Goal: Task Accomplishment & Management: Manage account settings

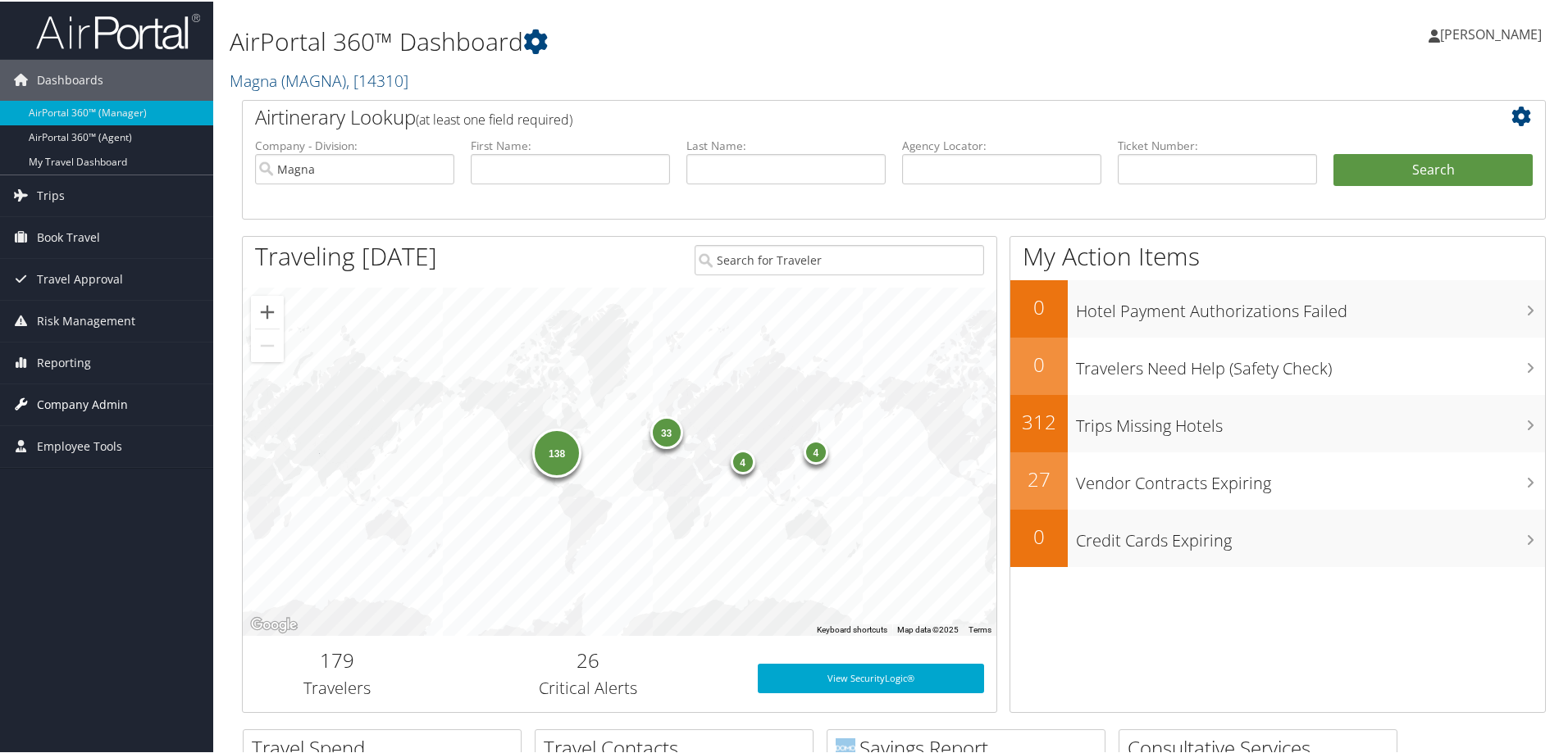
click at [62, 390] on span "Company Admin" at bounding box center [82, 403] width 91 height 41
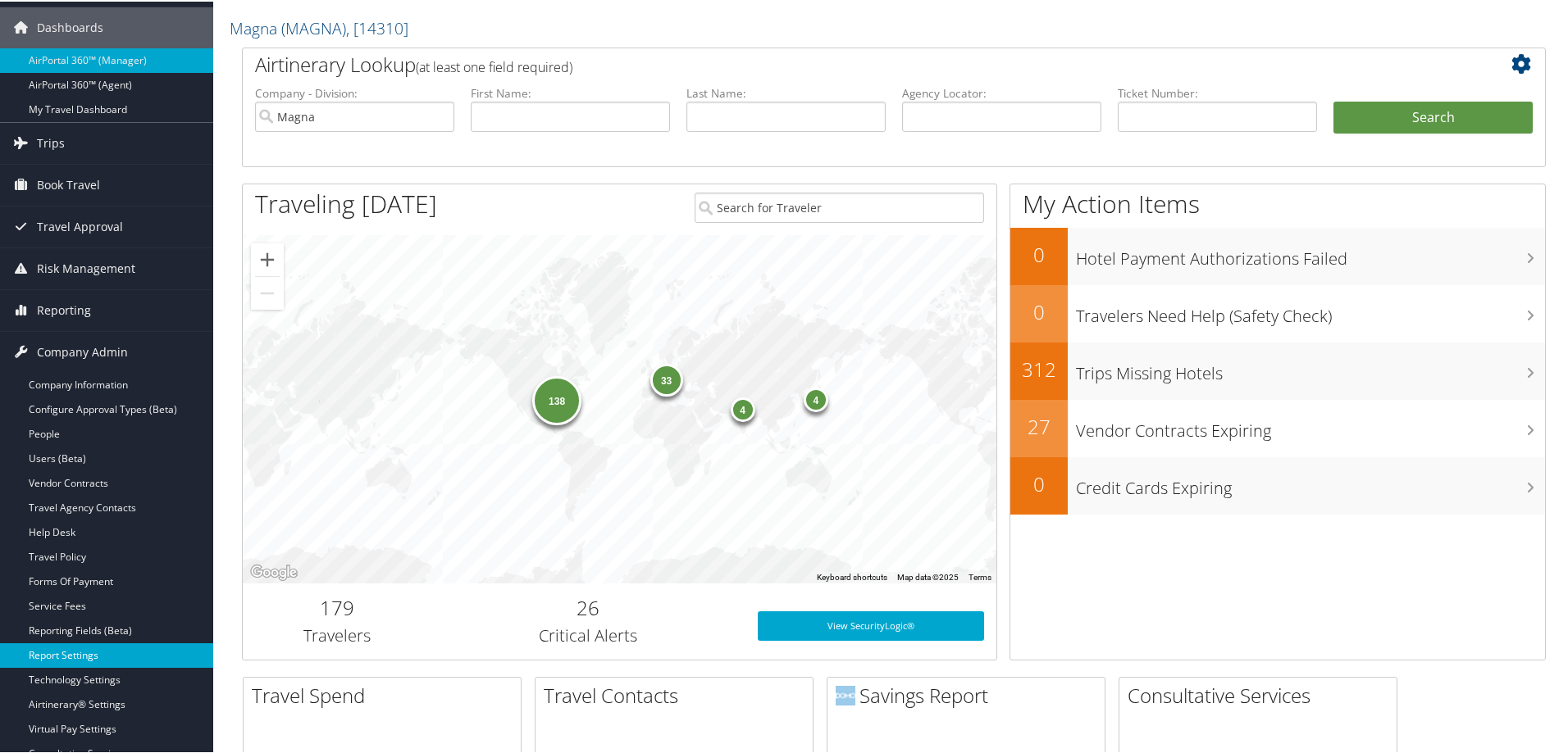
scroll to position [82, 0]
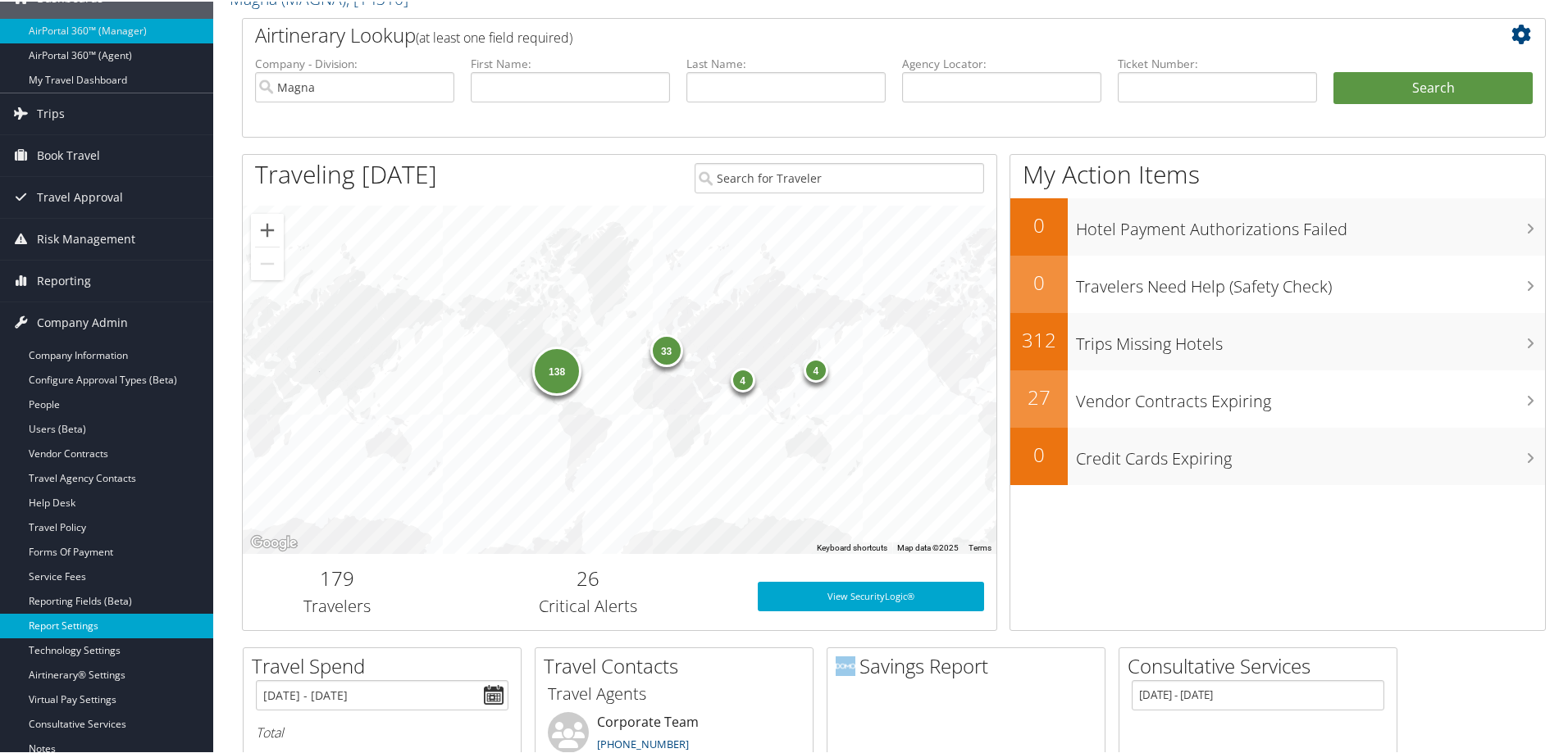
click at [66, 622] on link "Report Settings" at bounding box center [107, 625] width 213 height 24
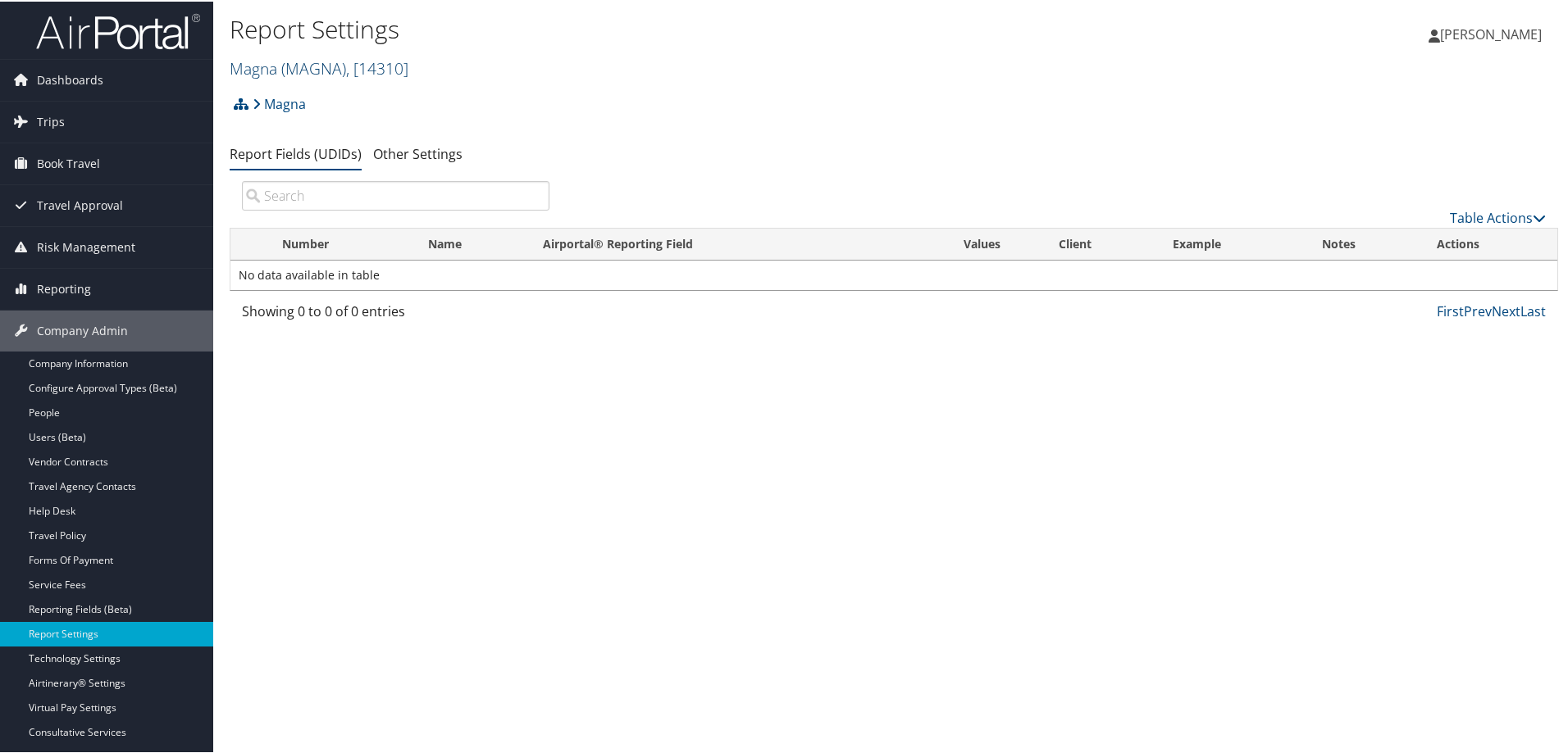
click at [262, 64] on link "Magna ( MAGNA ) , [ 14310 ]" at bounding box center [319, 67] width 179 height 23
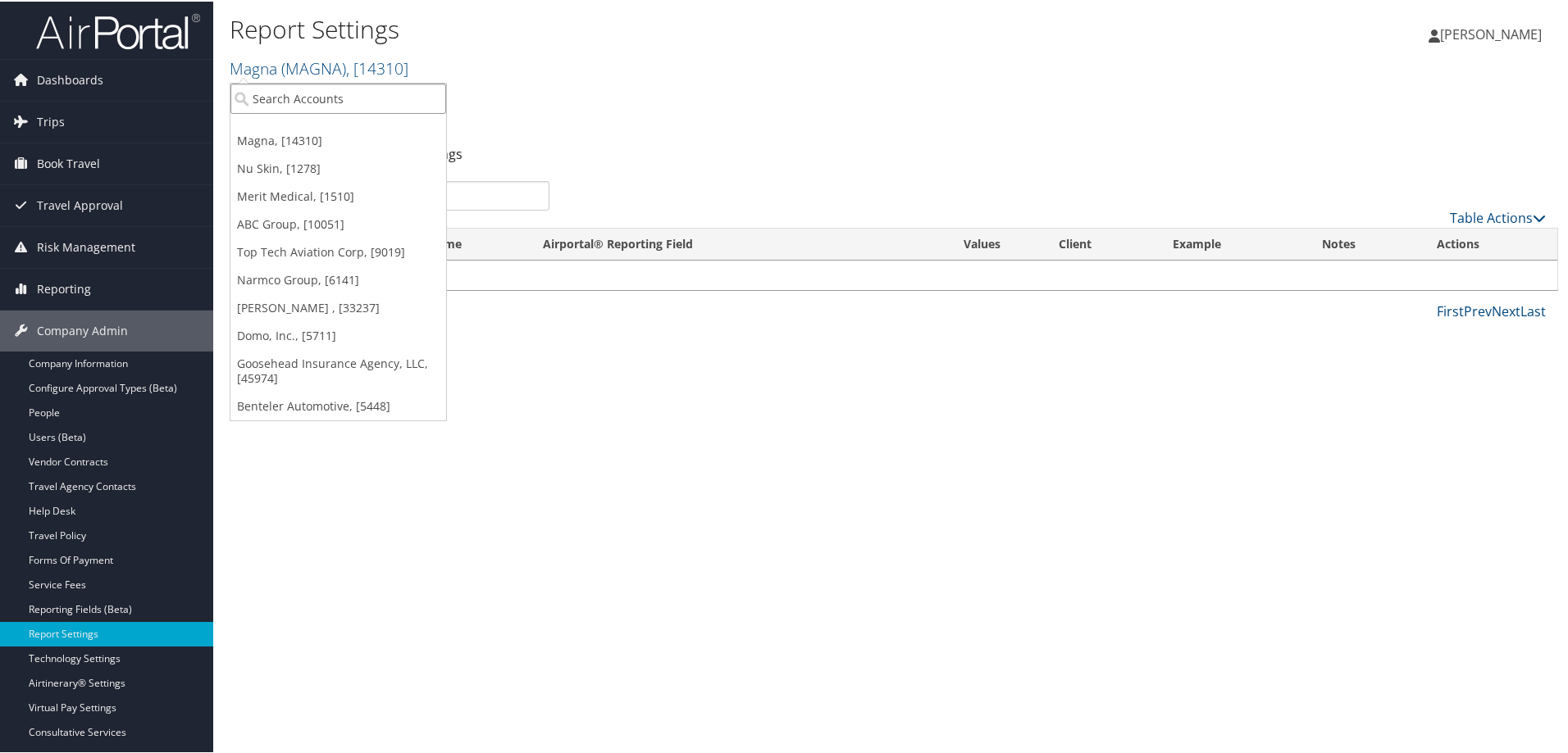
click at [274, 93] on input "search" at bounding box center [338, 96] width 216 height 30
type input "abc"
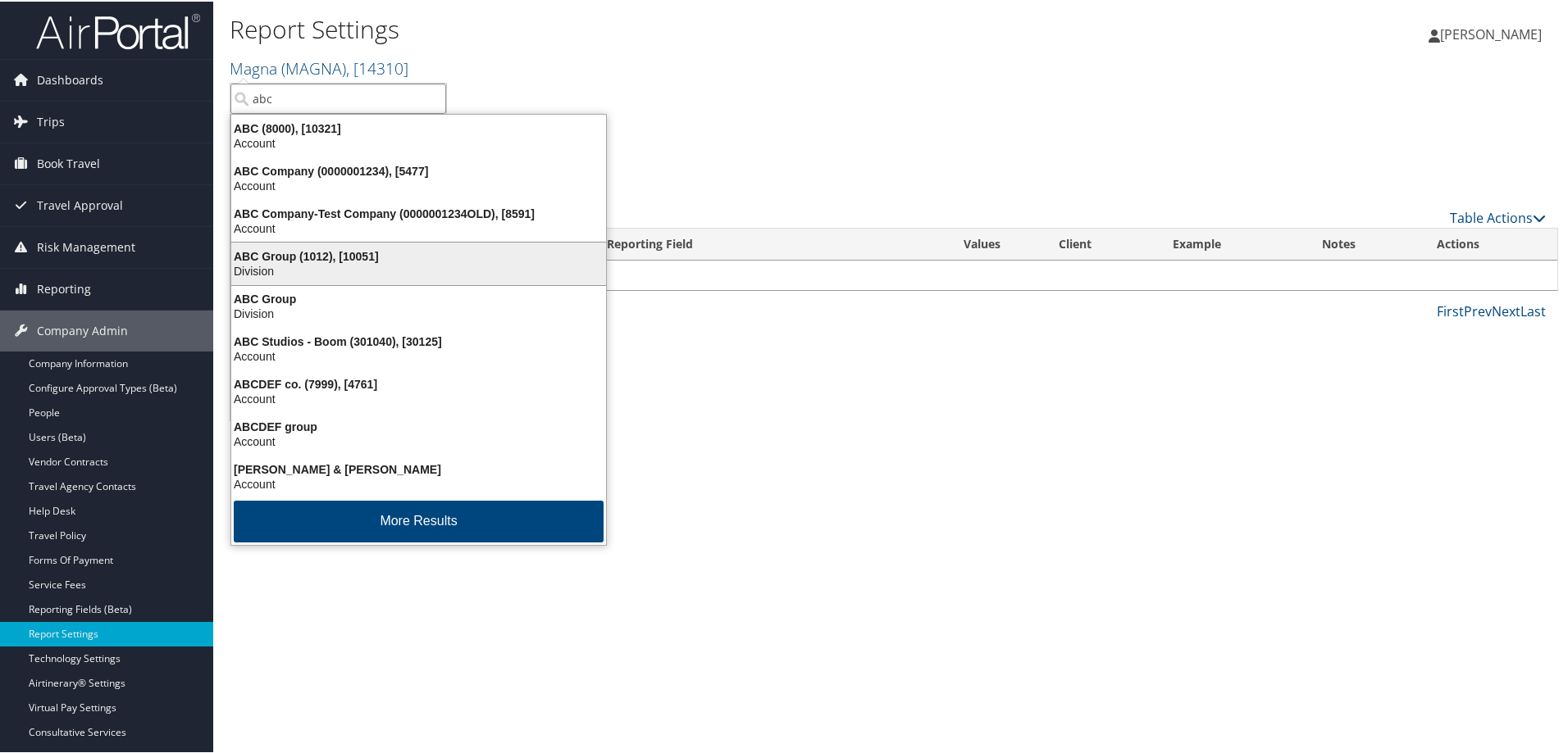
click at [303, 252] on div "ABC Group (1012), [10051]" at bounding box center [418, 254] width 395 height 15
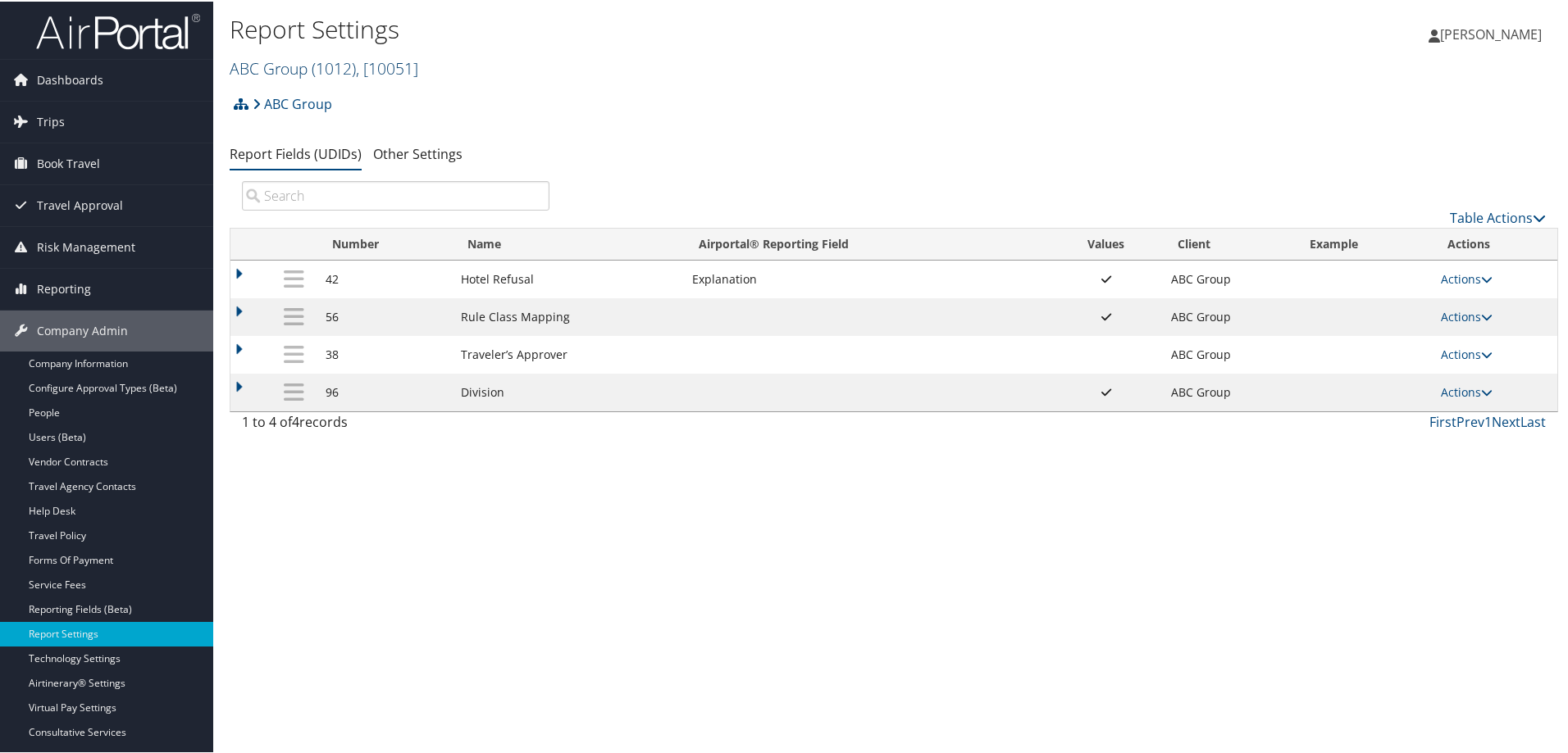
click at [260, 58] on link "ABC Group ( 1012 ) , [ 10051 ]" at bounding box center [324, 67] width 188 height 23
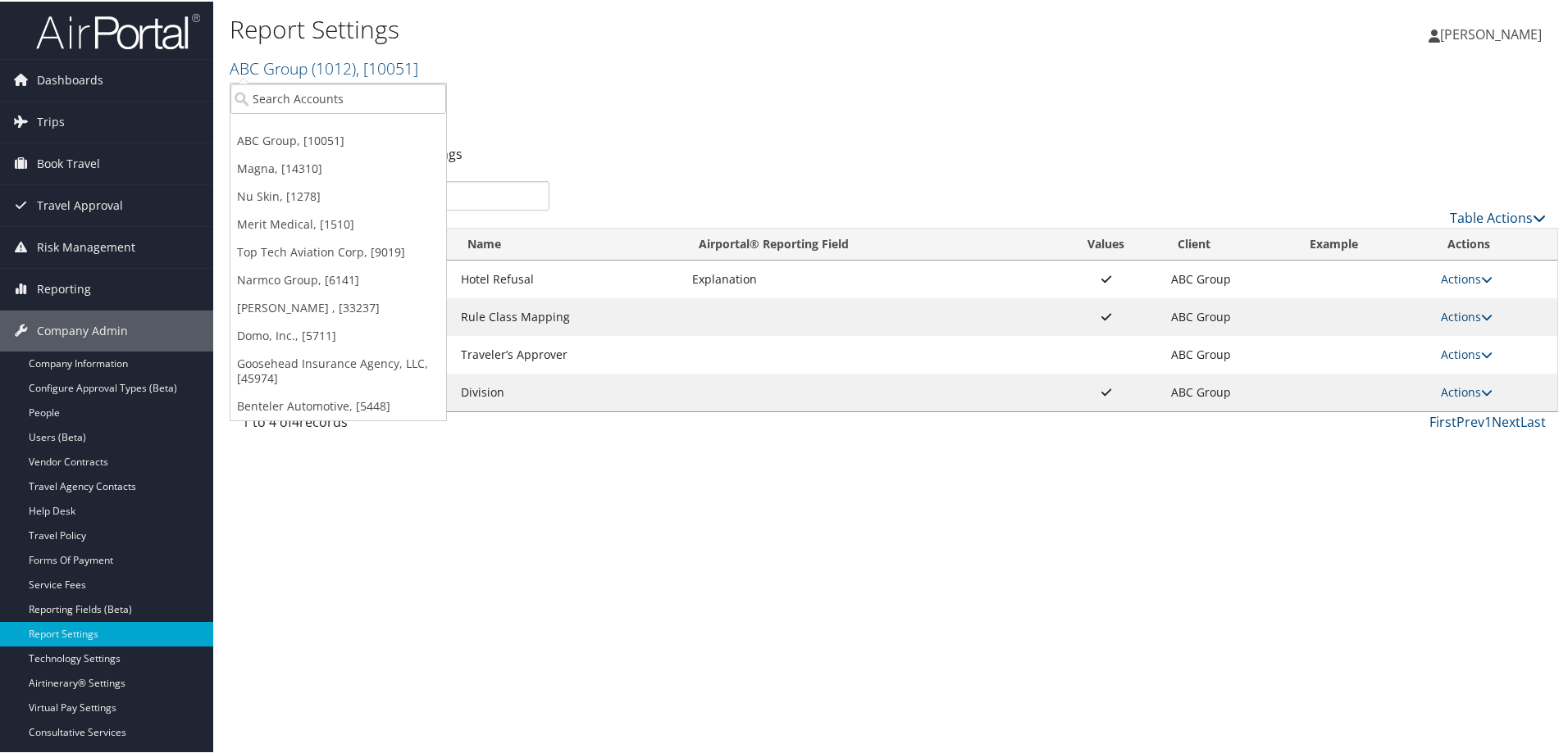
click at [281, 80] on div "Report Settings ABC Group ( 1012 ) , [ 10051 ] ABC Group Magna Nu Skin Merit Me…" at bounding box center [672, 44] width 886 height 69
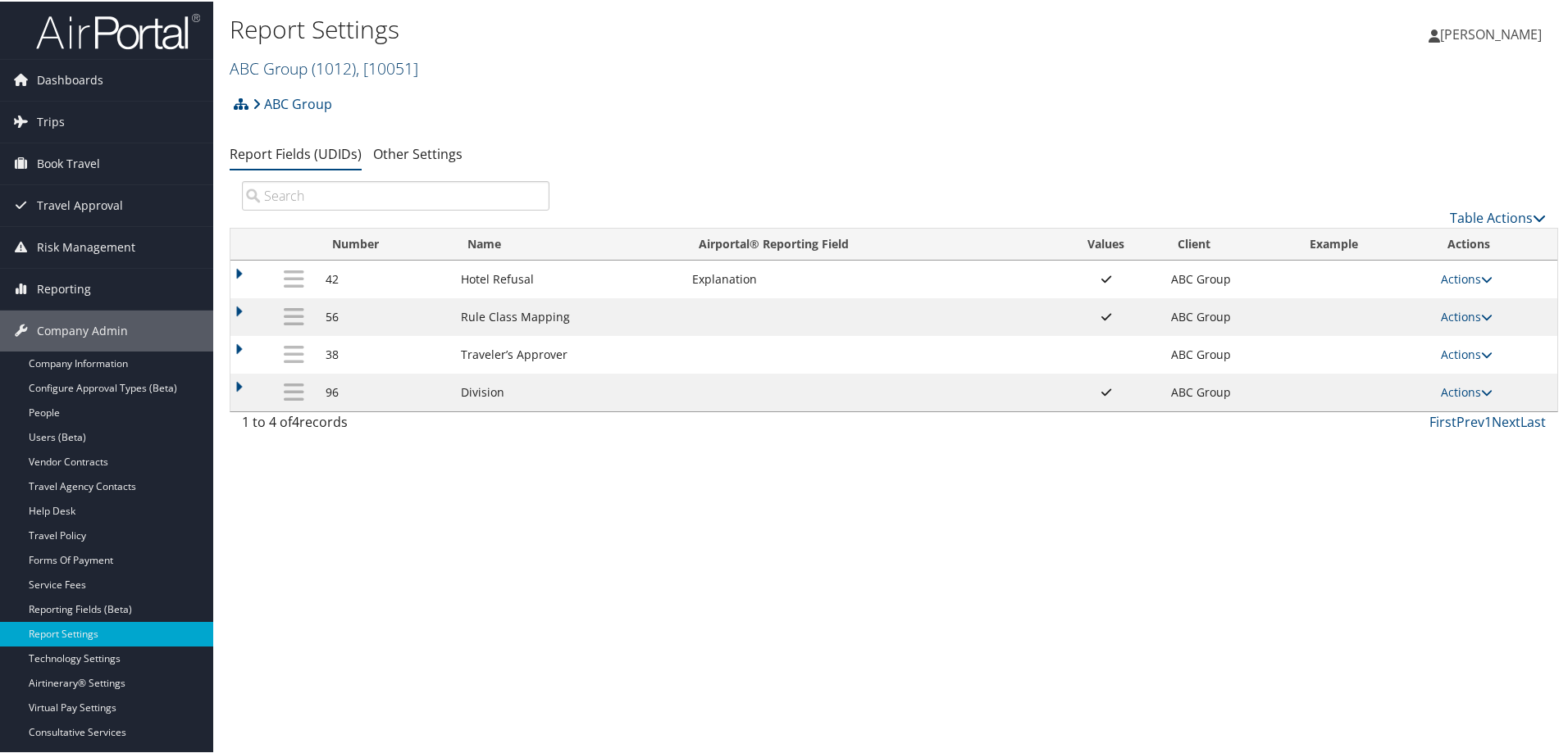
click at [253, 65] on link "ABC Group ( 1012 ) , [ 10051 ]" at bounding box center [324, 67] width 188 height 23
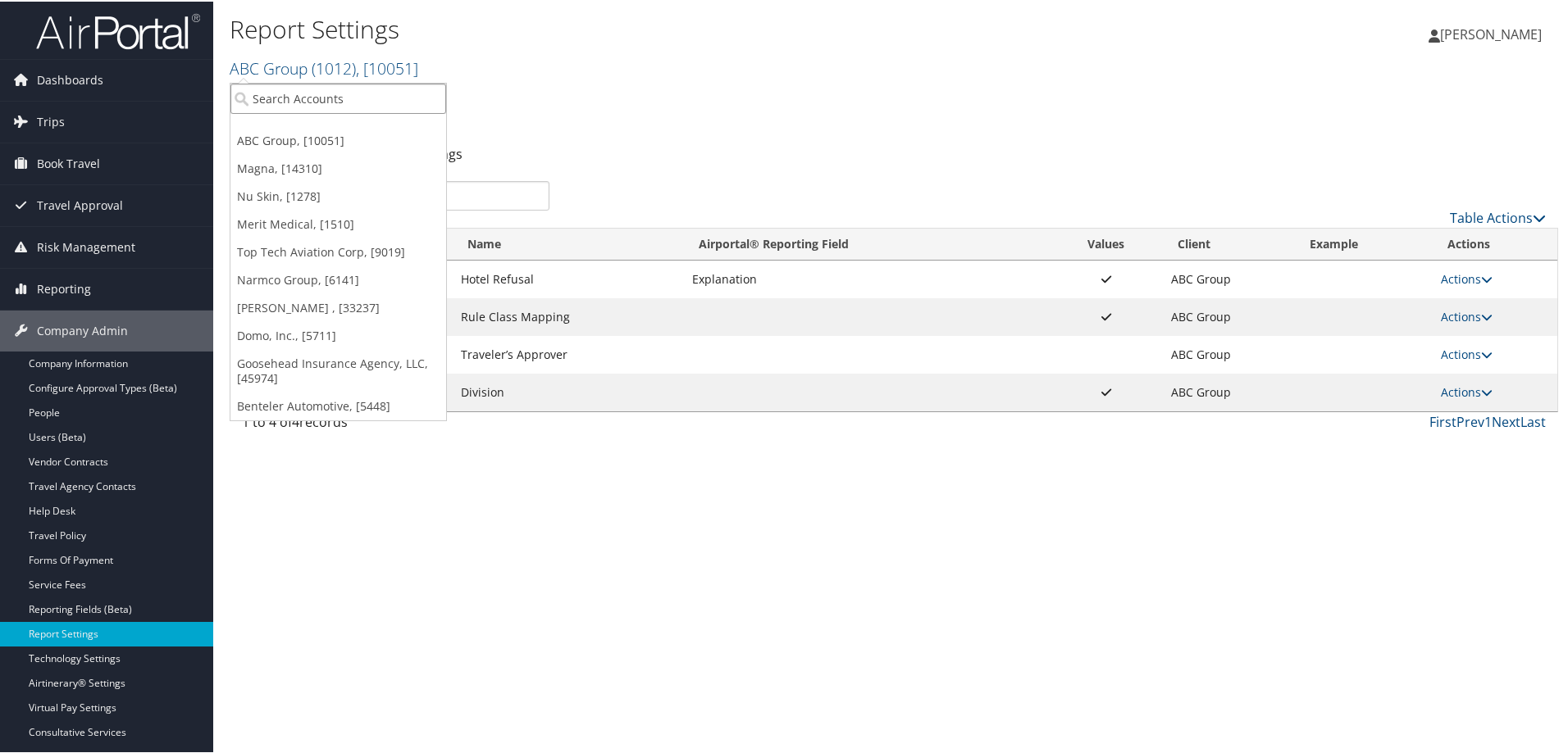
click at [308, 97] on input "search" at bounding box center [338, 96] width 216 height 30
type input "gooseh"
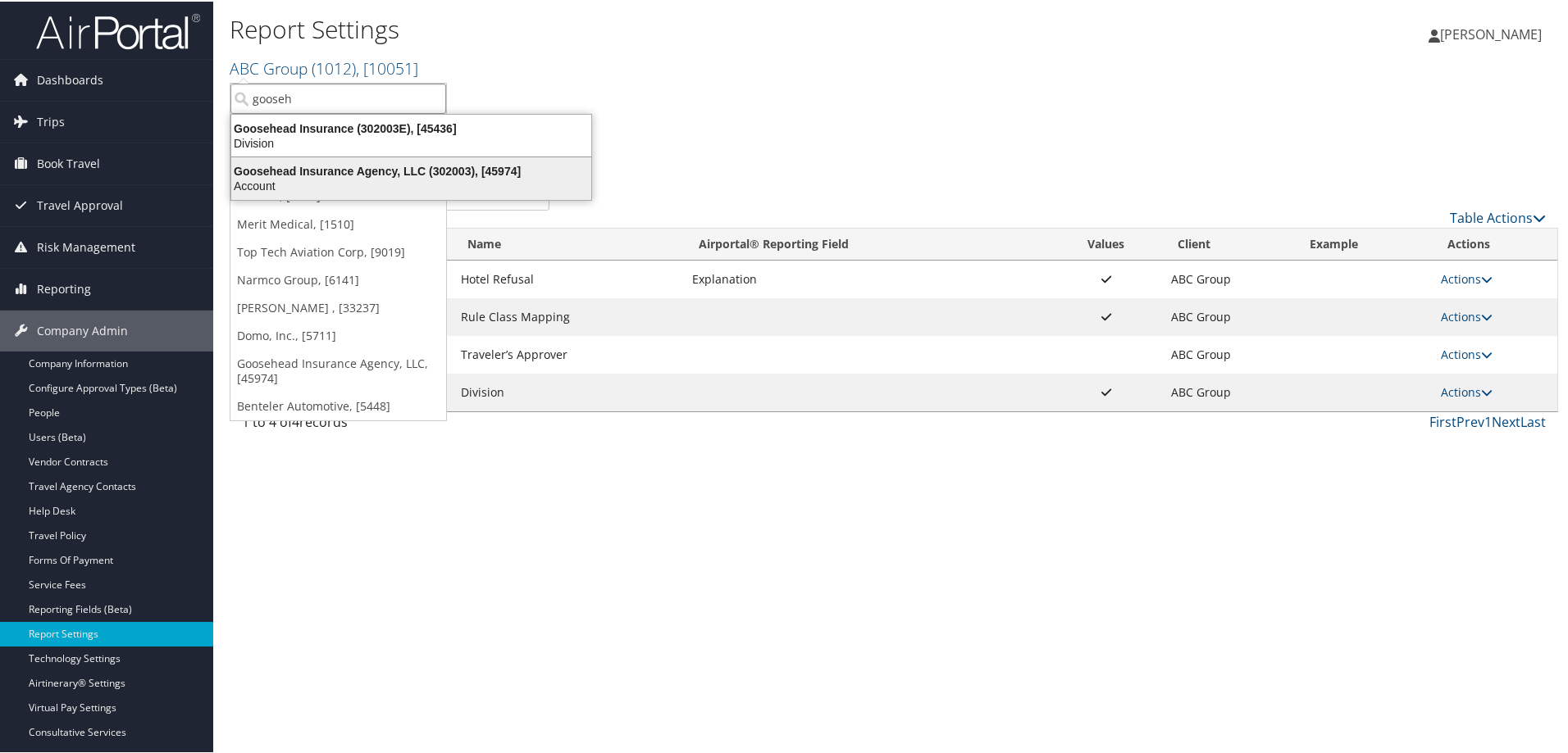
click at [417, 174] on div "Goosehead Insurance Agency, LLC (302003), [45974]" at bounding box center [410, 169] width 379 height 15
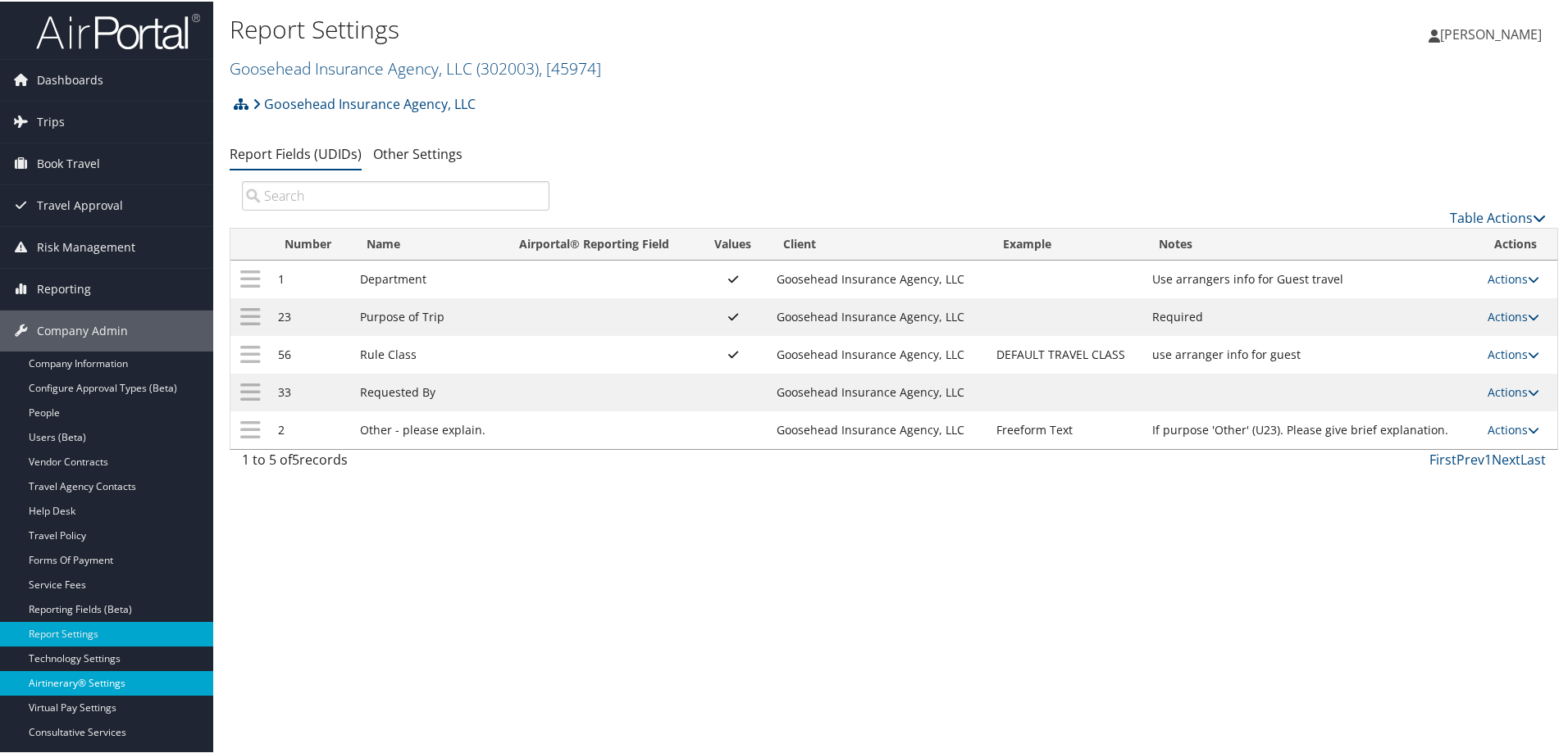
click at [86, 684] on link "Airtinerary® Settings" at bounding box center [107, 682] width 213 height 24
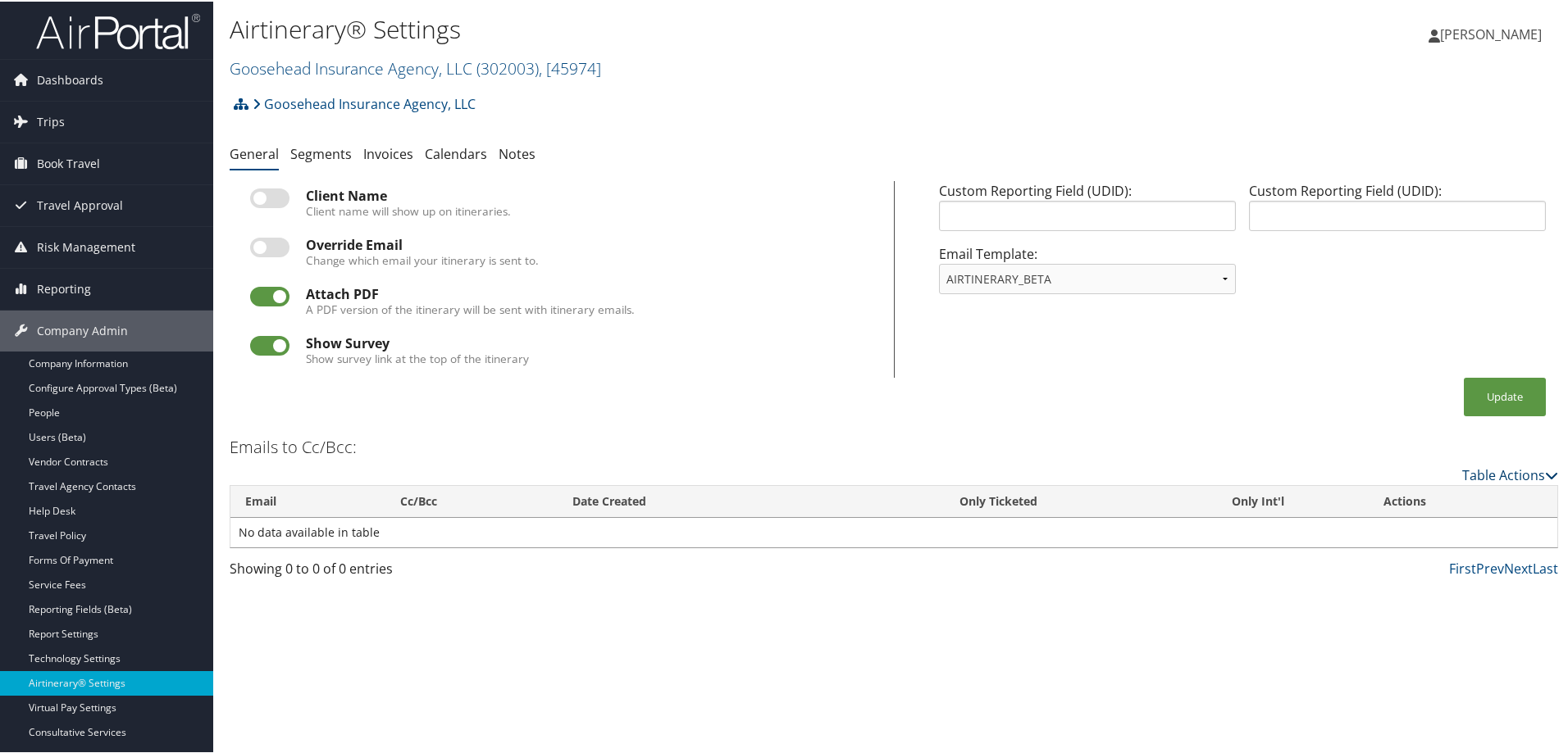
click at [1512, 473] on link "Table Actions" at bounding box center [1510, 474] width 96 height 18
click at [1406, 495] on link "Add New Cc Email" at bounding box center [1442, 499] width 216 height 28
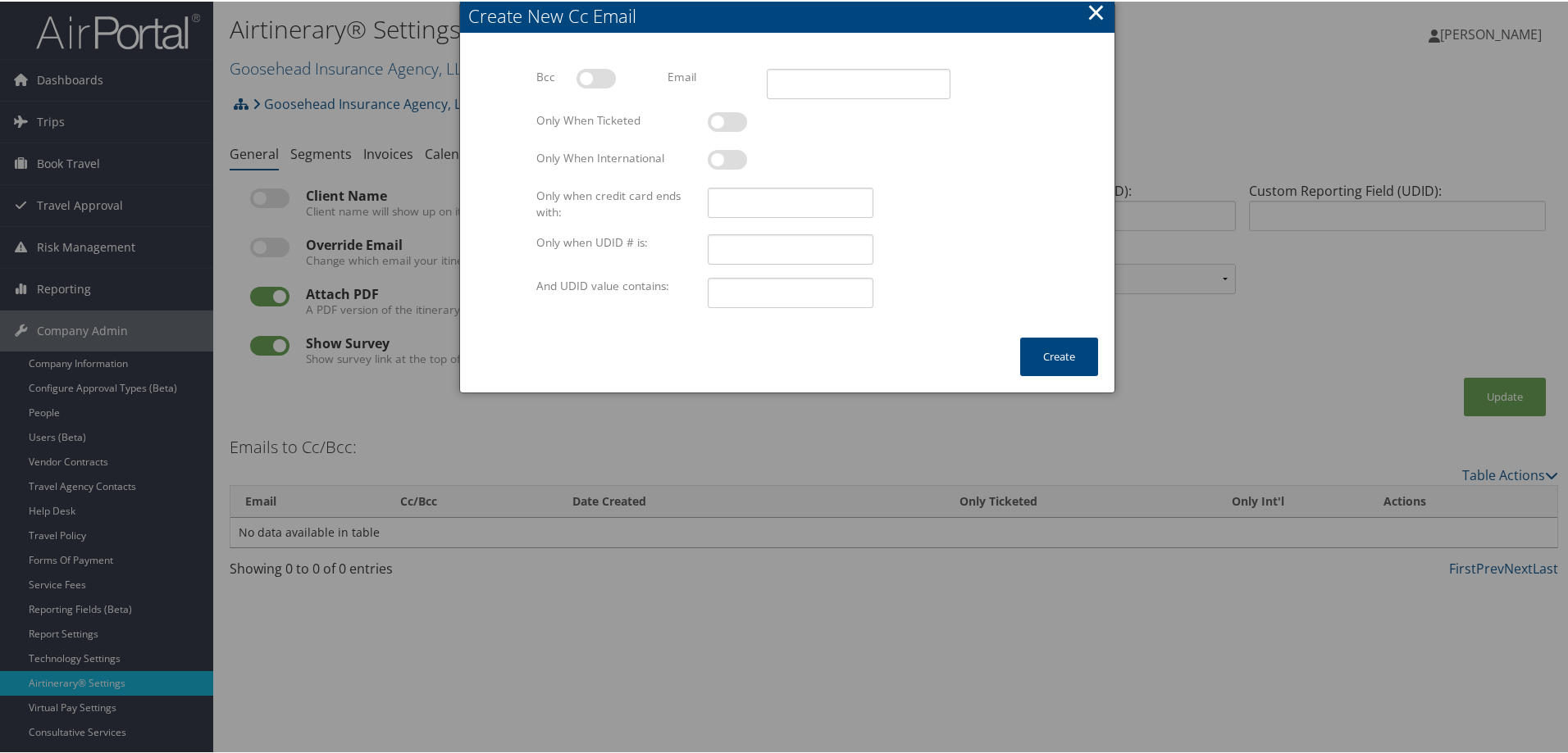
click at [1096, 9] on button "×" at bounding box center [1096, 10] width 19 height 33
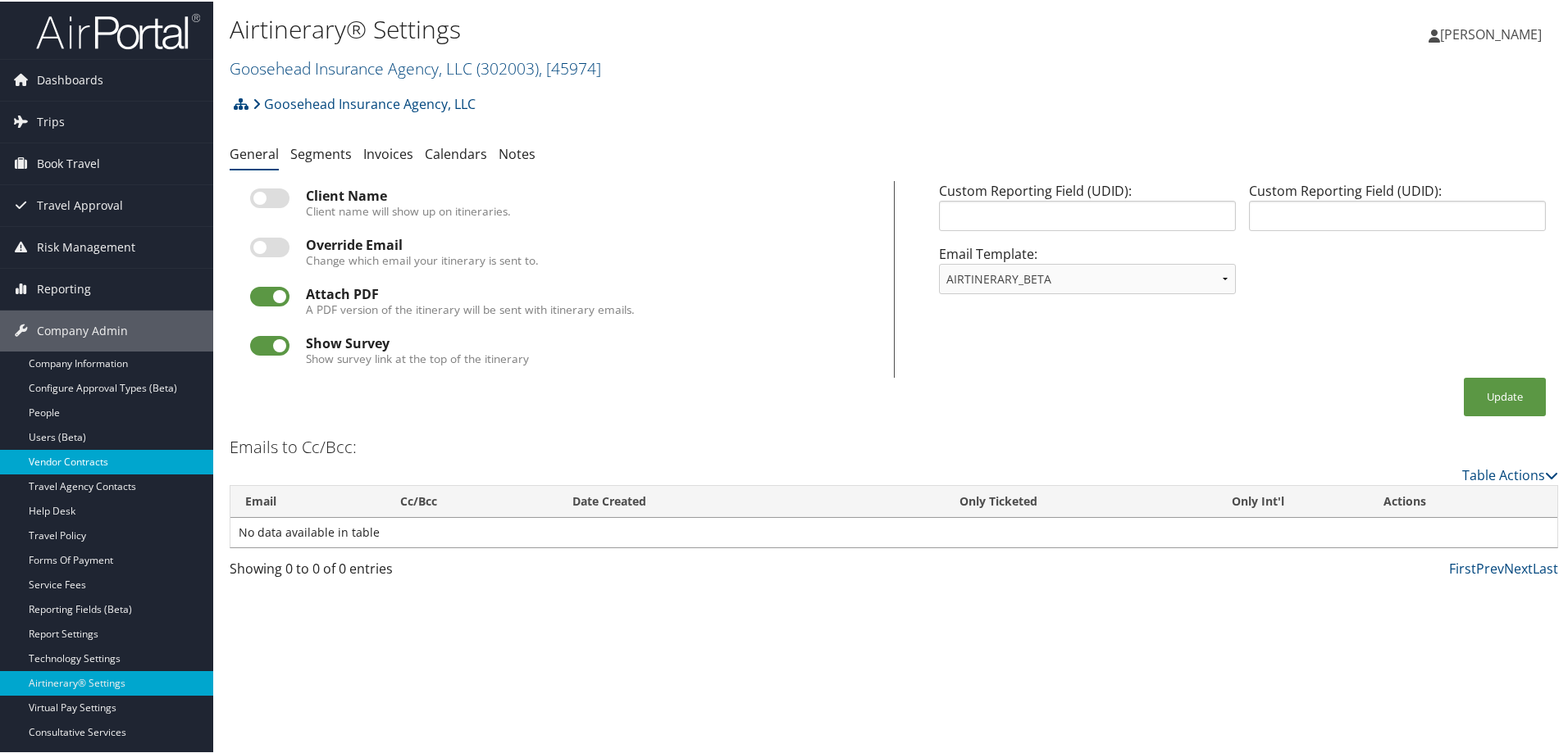
click at [64, 460] on link "Vendor Contracts" at bounding box center [107, 461] width 213 height 24
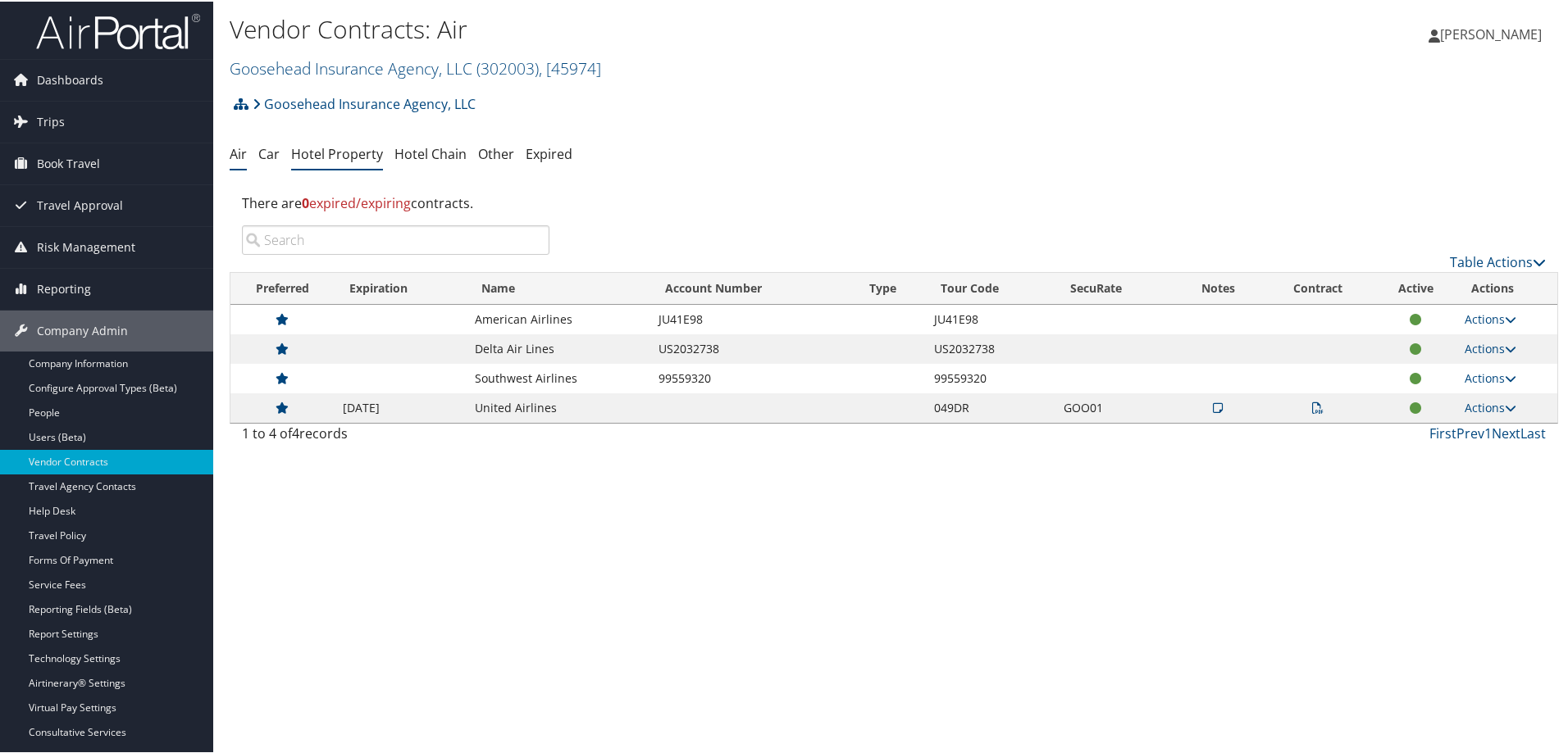
click at [316, 146] on link "Hotel Property" at bounding box center [337, 152] width 92 height 18
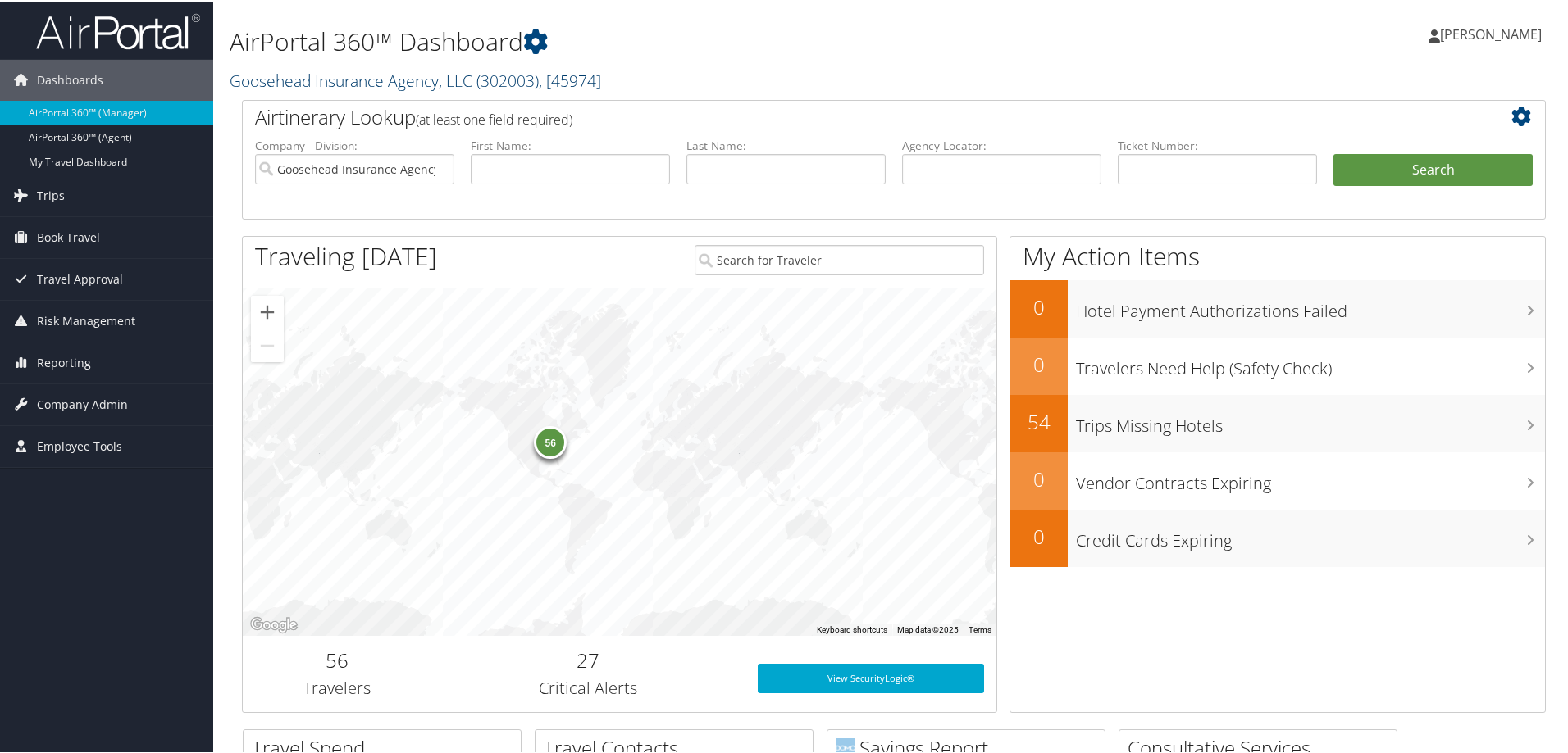
click at [338, 75] on link "Goosehead Insurance Agency, LLC ( 302003 ) , [ 45974 ]" at bounding box center [416, 79] width 371 height 23
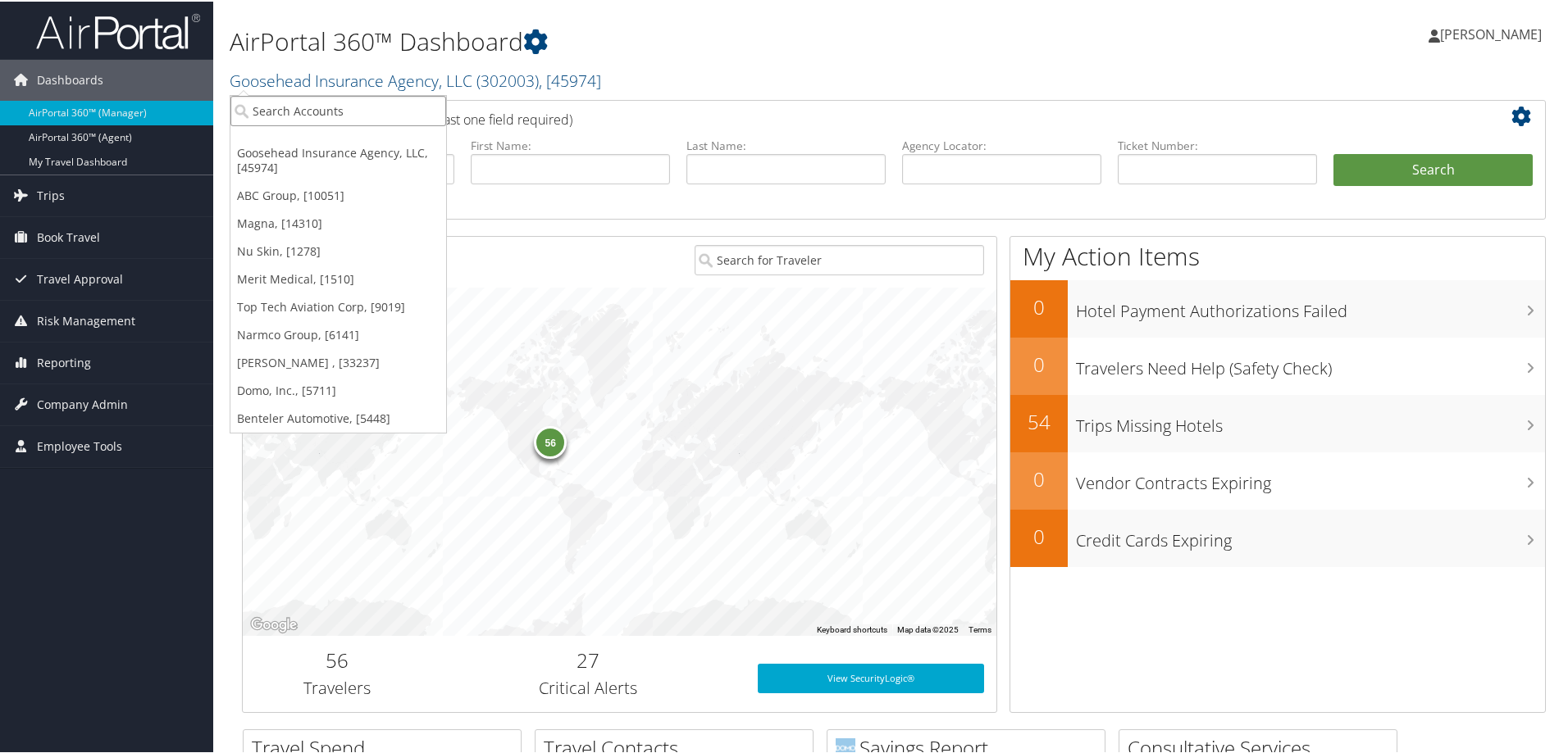
click at [296, 108] on input "search" at bounding box center [338, 109] width 216 height 30
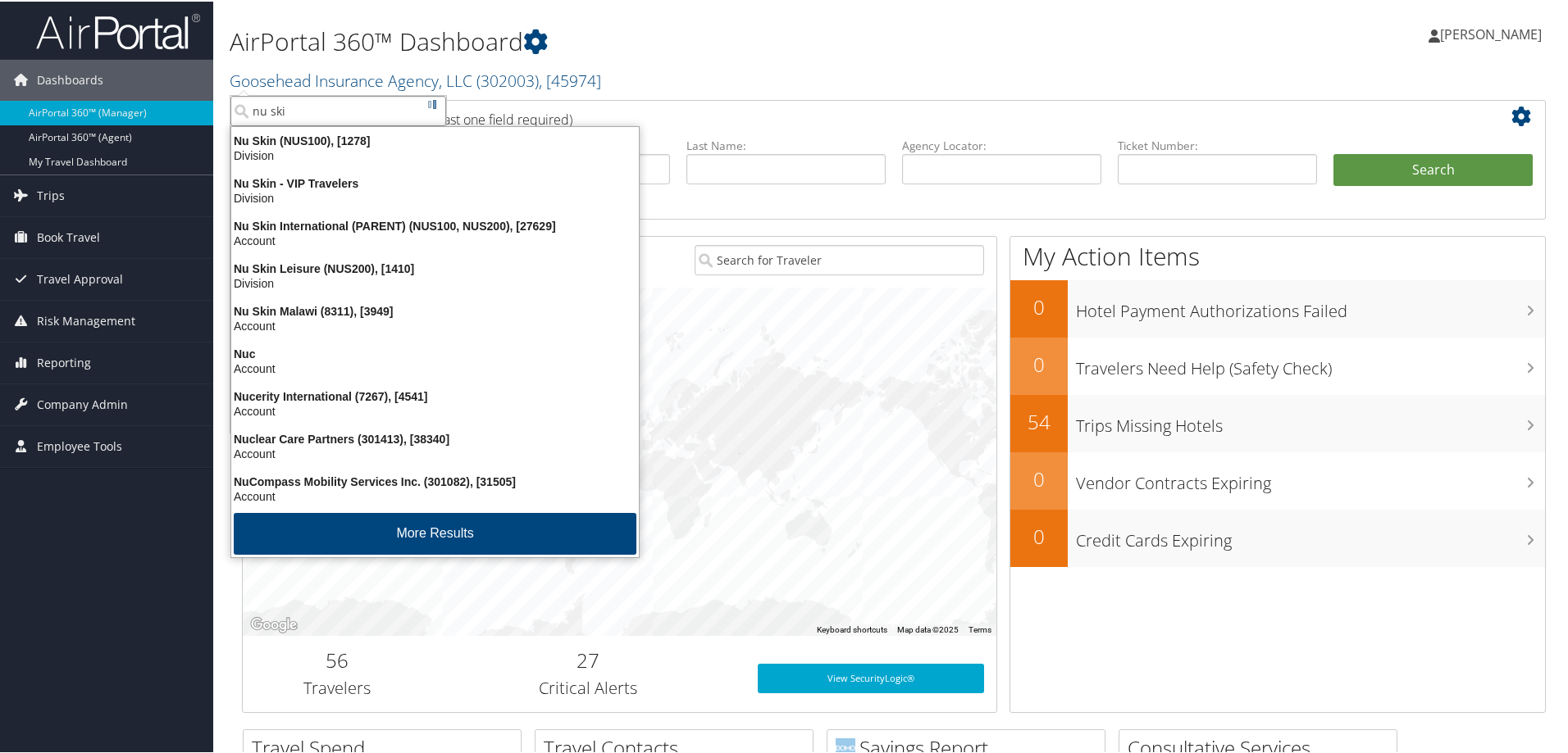
type input "nu skin"
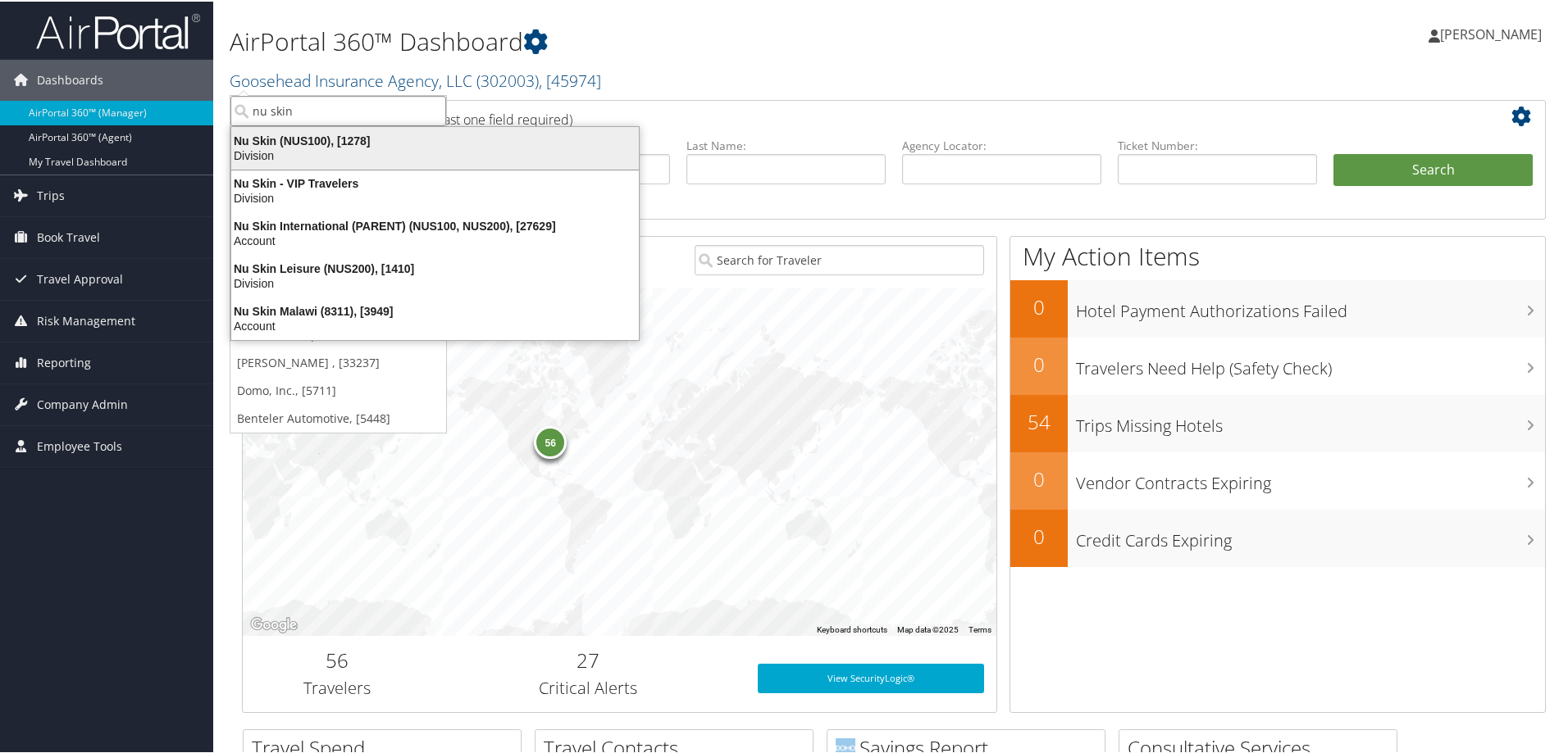
click at [339, 141] on div "Nu Skin (NUS100), [1278]" at bounding box center [435, 139] width 427 height 15
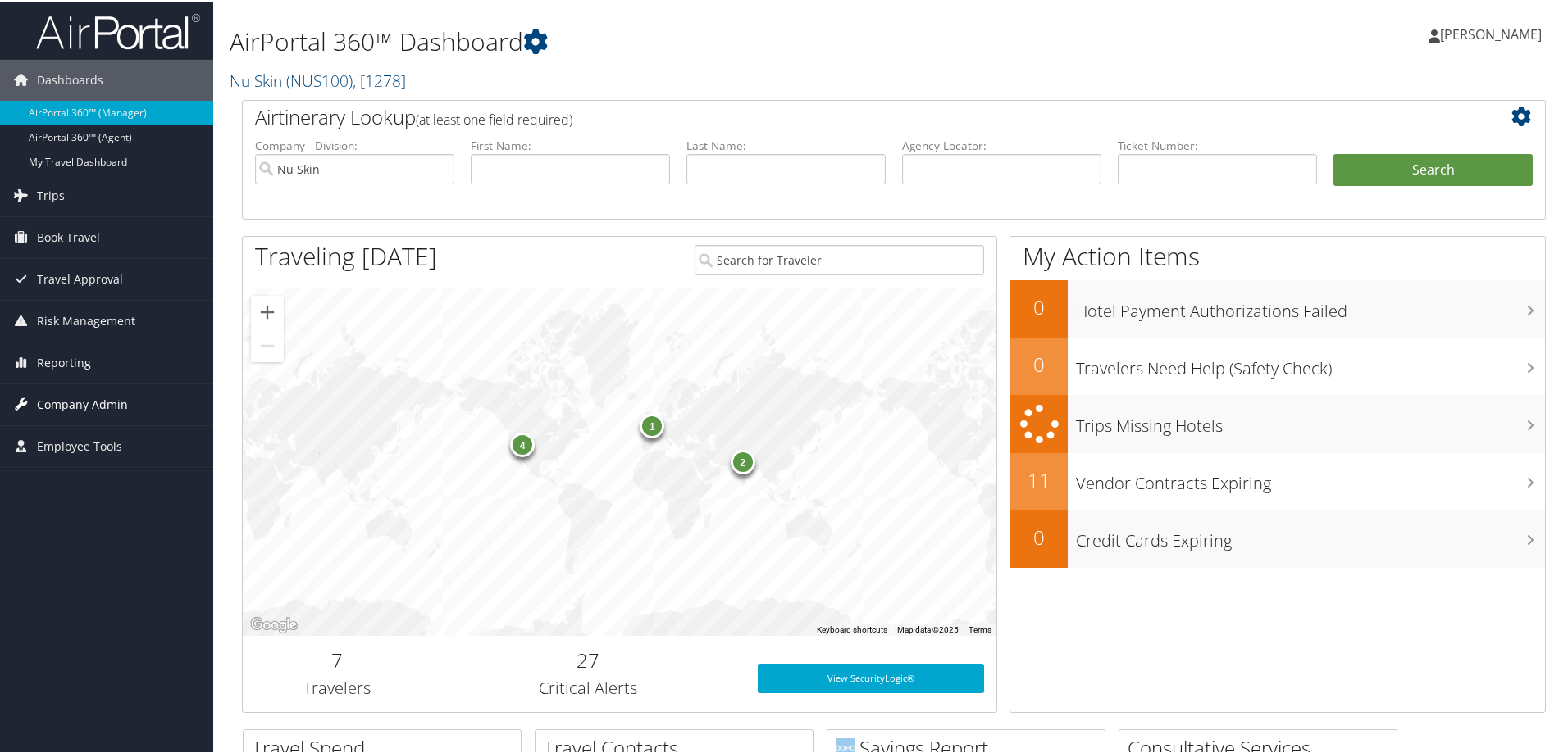
click at [81, 398] on span "Company Admin" at bounding box center [82, 403] width 91 height 41
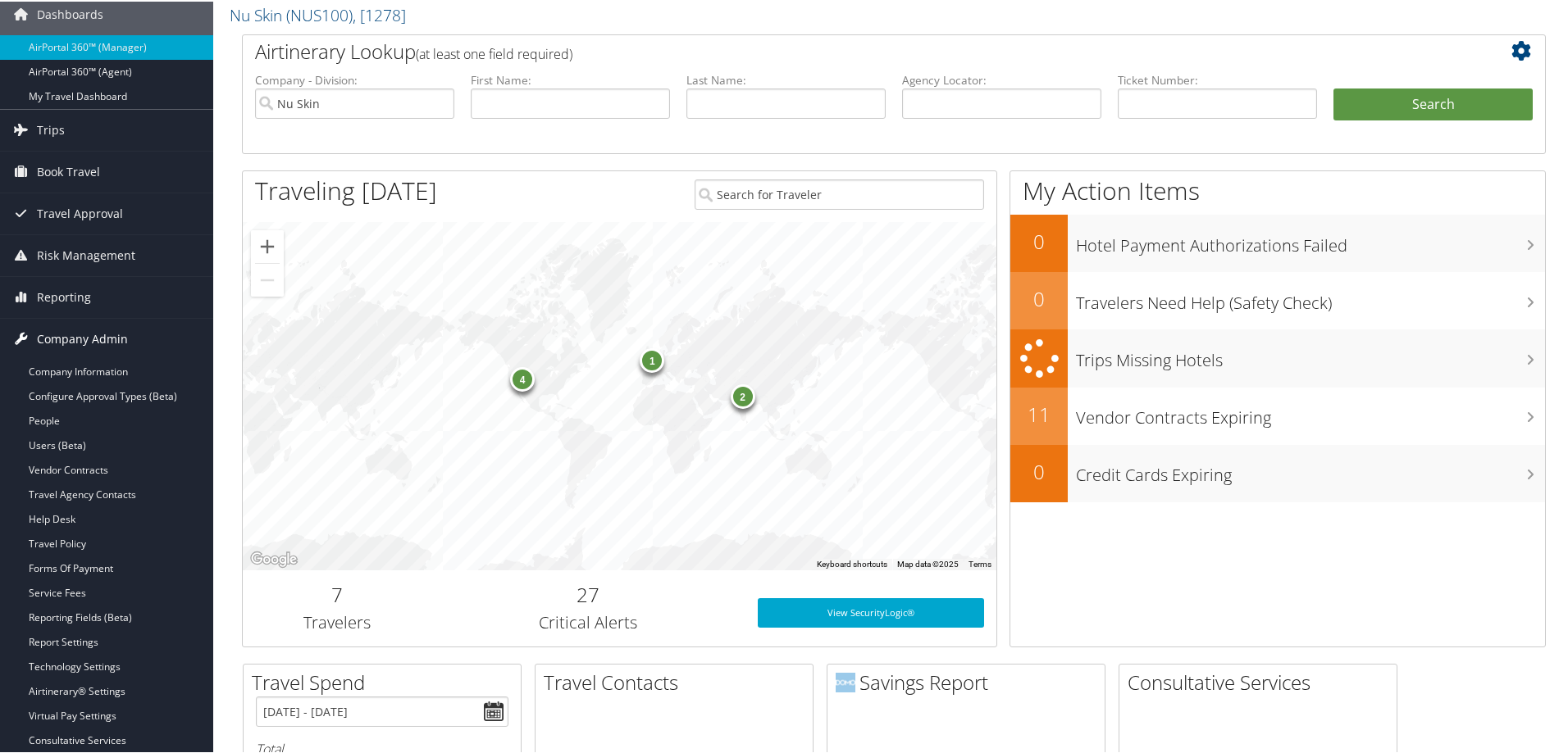
scroll to position [164, 0]
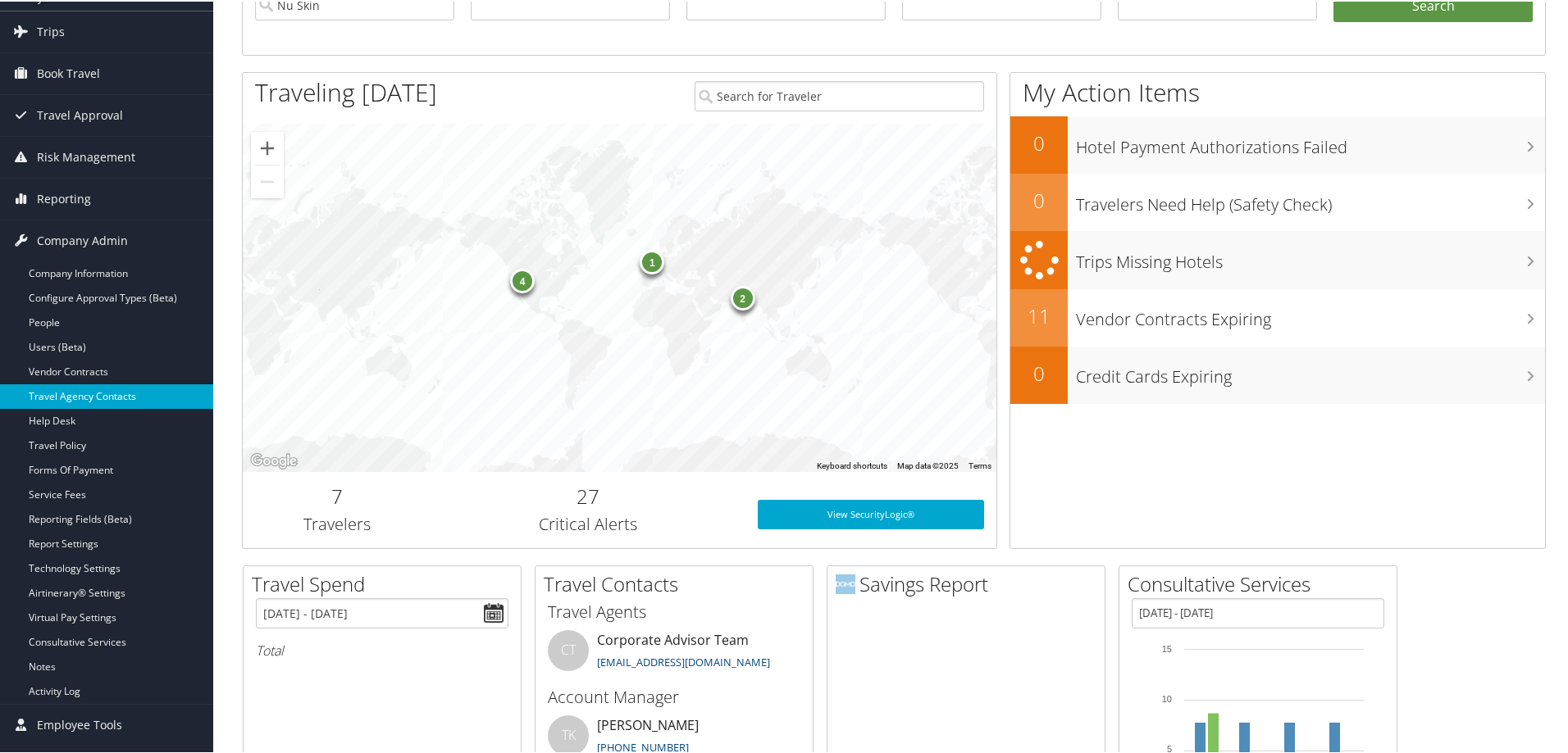
click at [79, 389] on link "Travel Agency Contacts" at bounding box center [107, 395] width 213 height 24
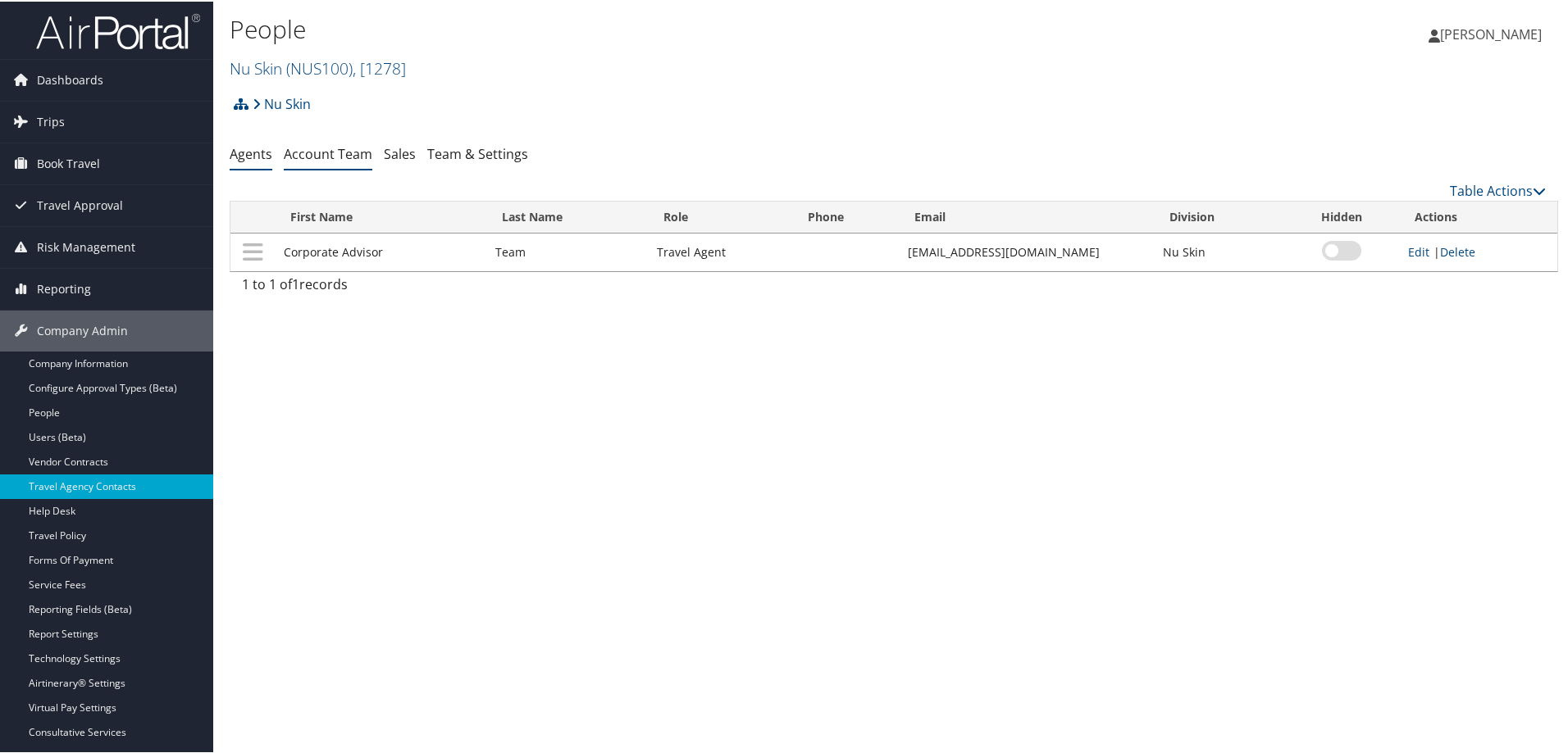
click at [335, 152] on link "Account Team" at bounding box center [328, 152] width 89 height 18
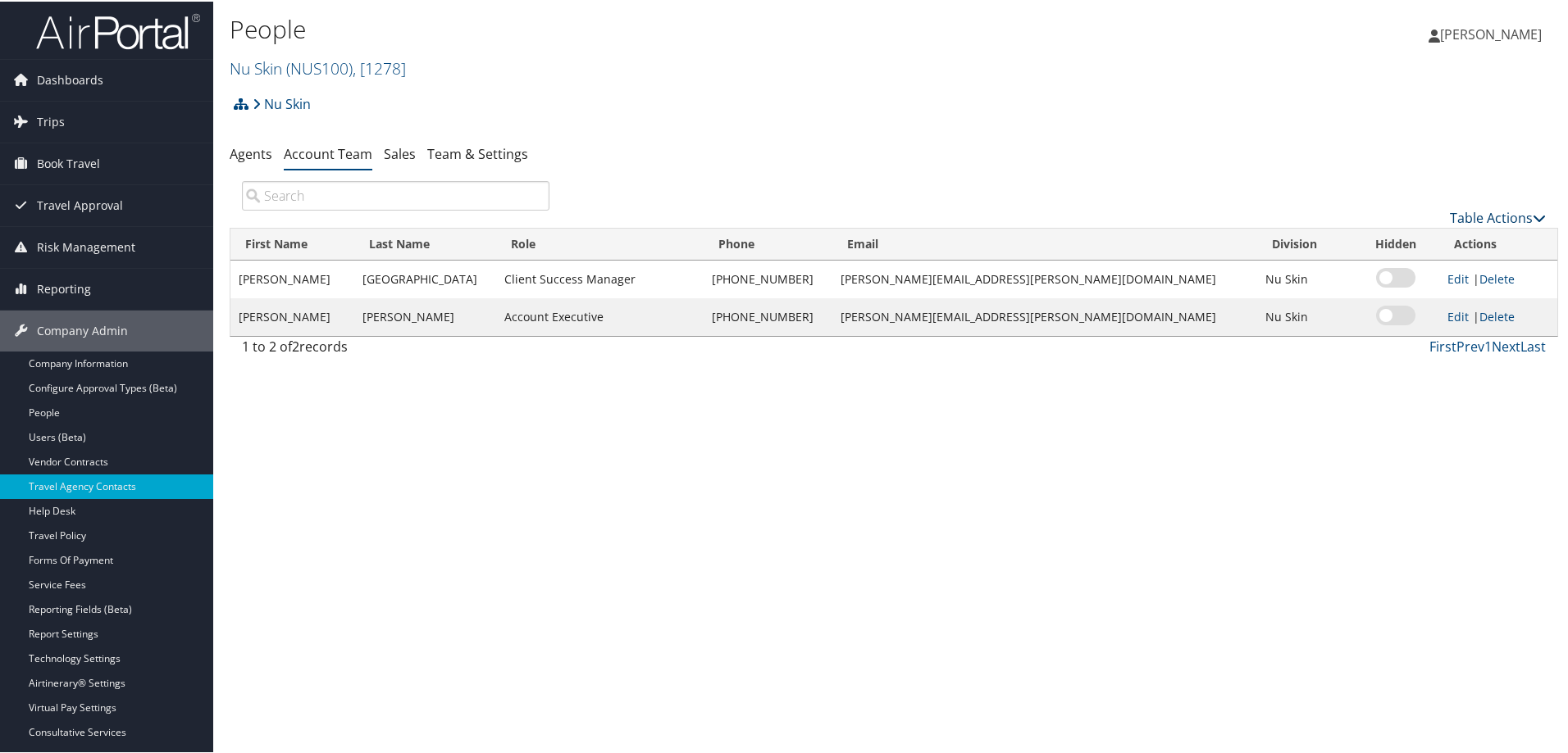
click at [1468, 214] on link "Table Actions" at bounding box center [1498, 216] width 96 height 18
click at [1384, 238] on link "Add Team Member" at bounding box center [1442, 242] width 216 height 28
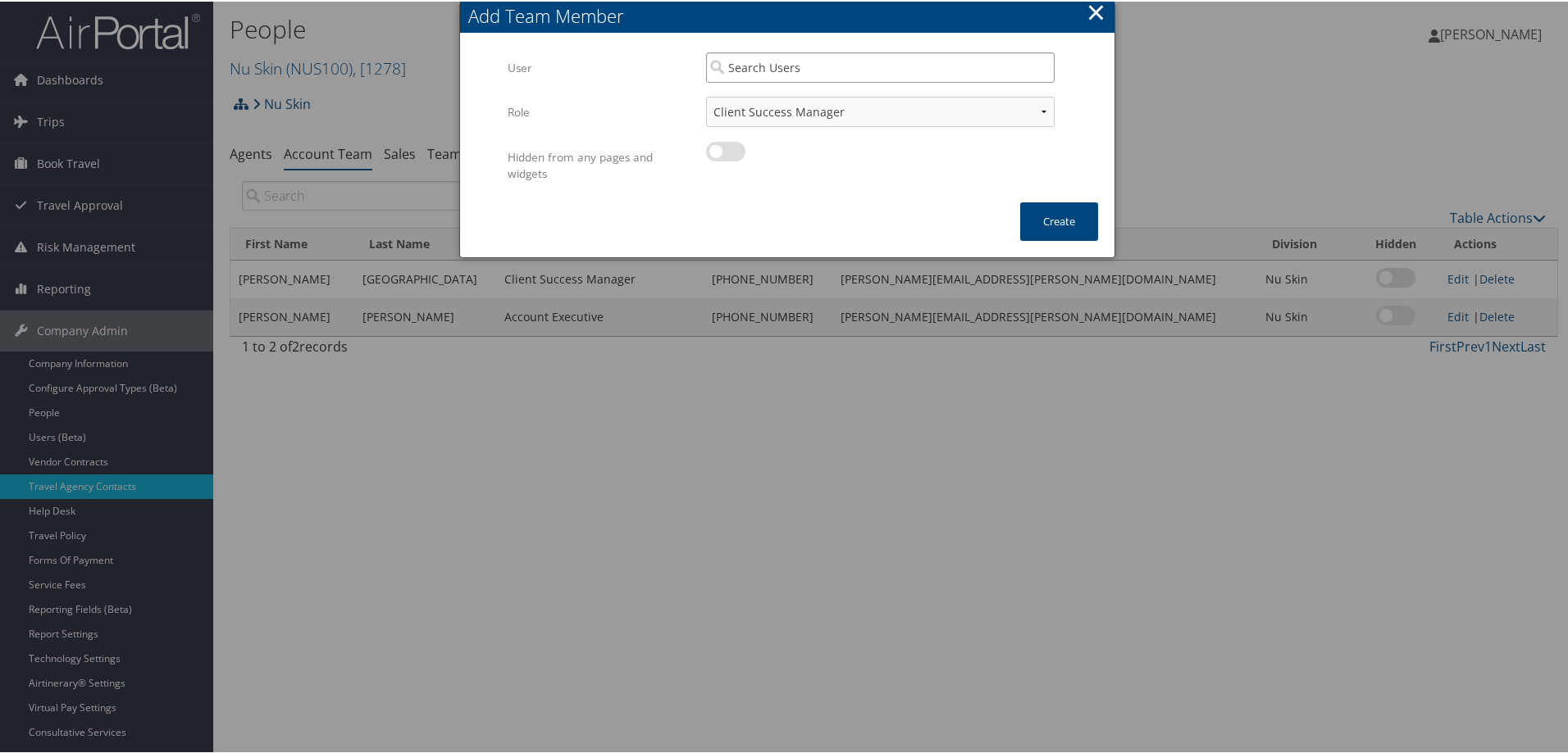
click at [751, 70] on input "search" at bounding box center [881, 66] width 349 height 30
type input "m"
click at [862, 92] on div "Merrilee Rease (merrilee.rease@cbtravel.com)" at bounding box center [880, 96] width 342 height 16
type input "Merrilee Rease"
click at [866, 106] on select "Client Success Manager Account Executive Operations Manager" at bounding box center [881, 110] width 349 height 30
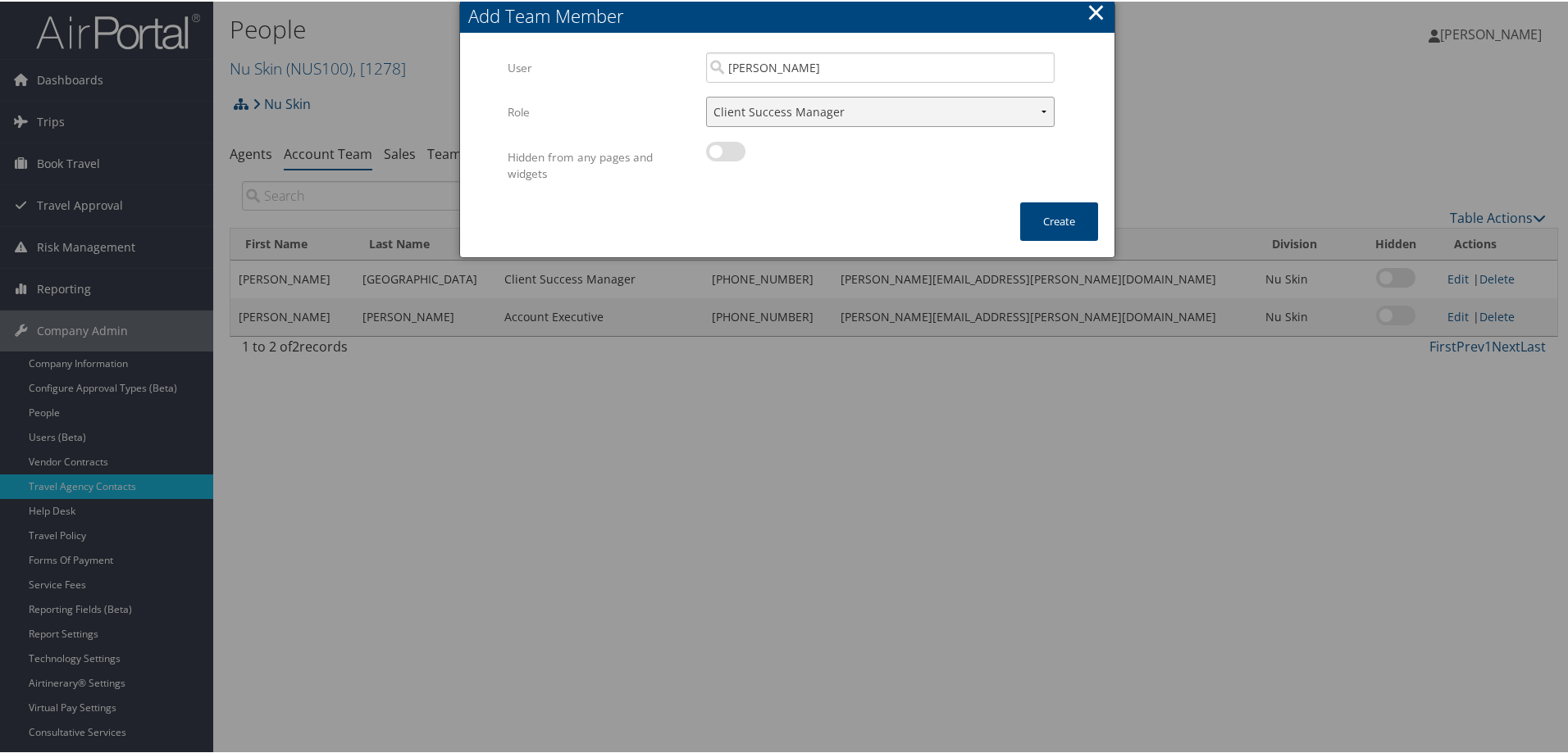
select select "OM"
click at [706, 95] on select "Client Success Manager Account Executive Operations Manager" at bounding box center [881, 110] width 349 height 30
click at [1060, 227] on button "Create" at bounding box center [1059, 220] width 78 height 38
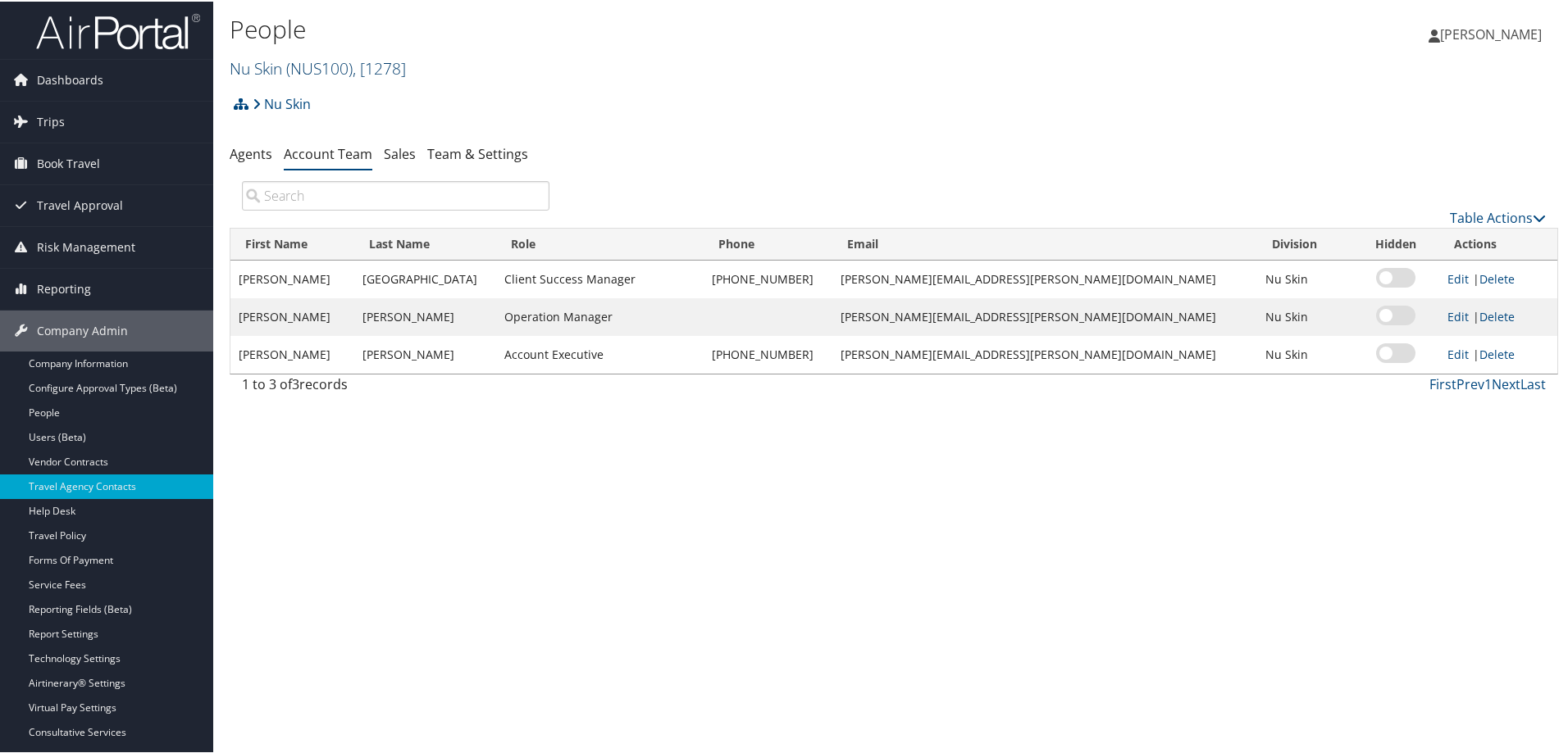
click at [278, 67] on link "Nu Skin ( NUS100 ) , [ 1278 ]" at bounding box center [318, 67] width 176 height 23
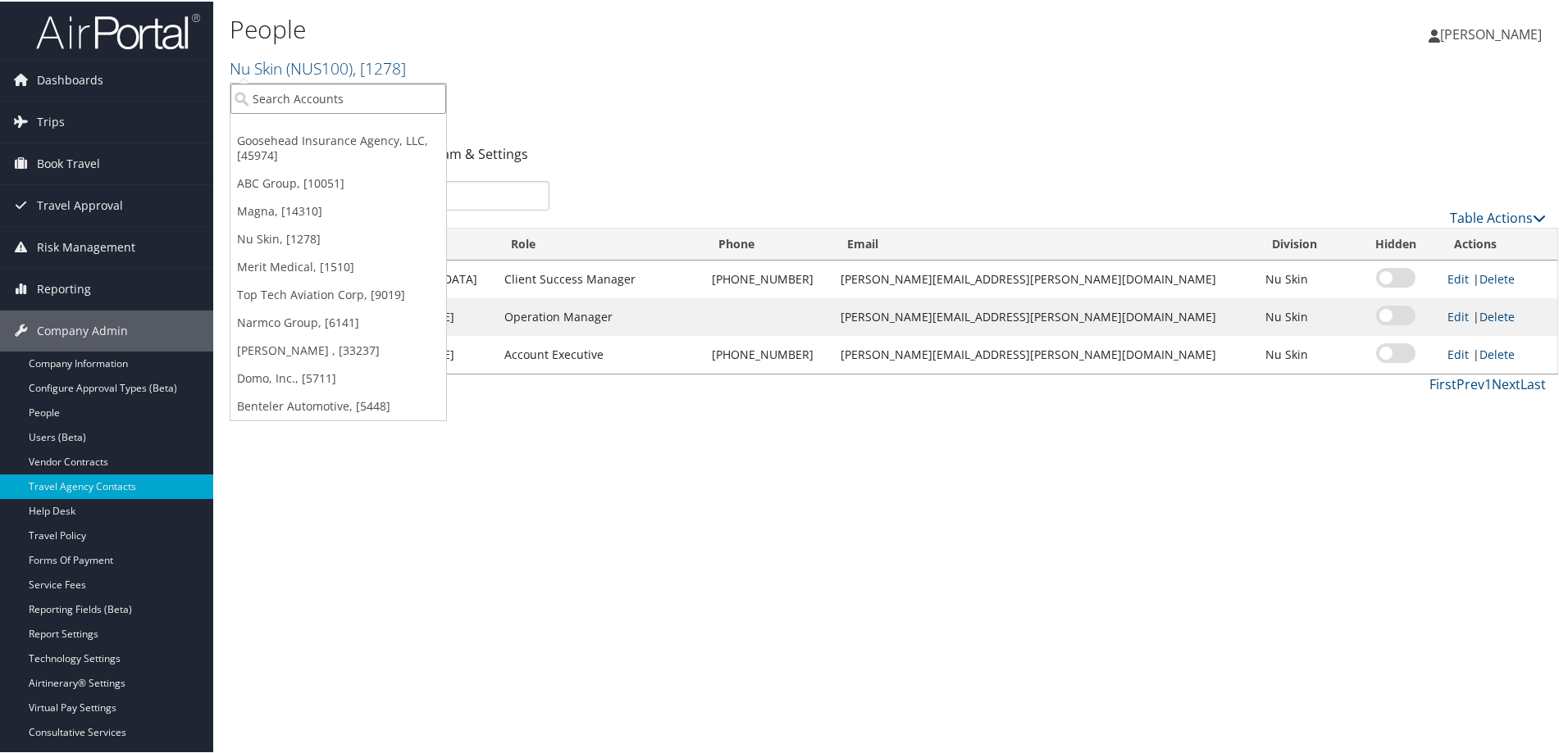
click at [300, 97] on input "search" at bounding box center [338, 96] width 216 height 30
type input "swire"
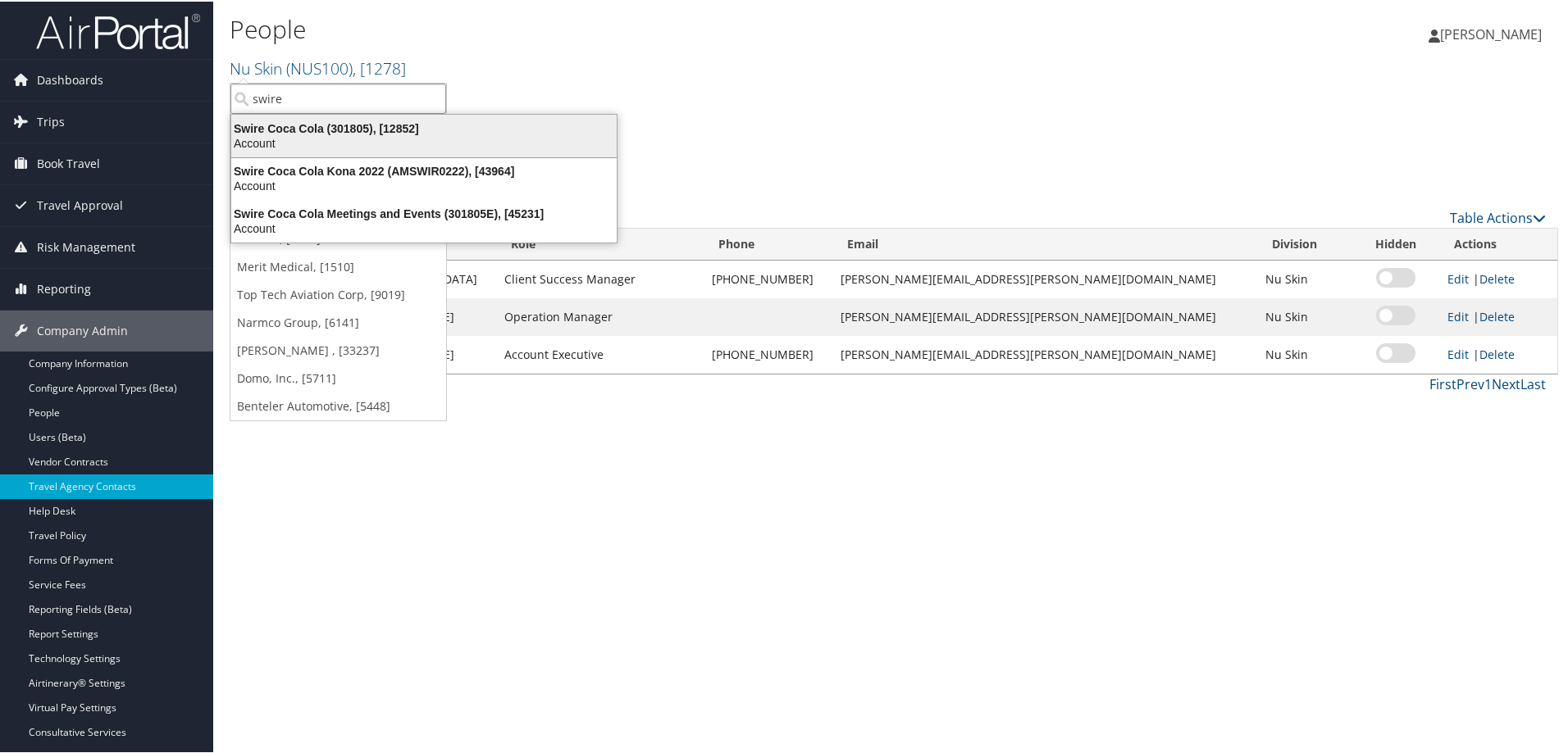
click at [332, 128] on div "Swire Coca Cola (301805), [12852]" at bounding box center [423, 127] width 405 height 15
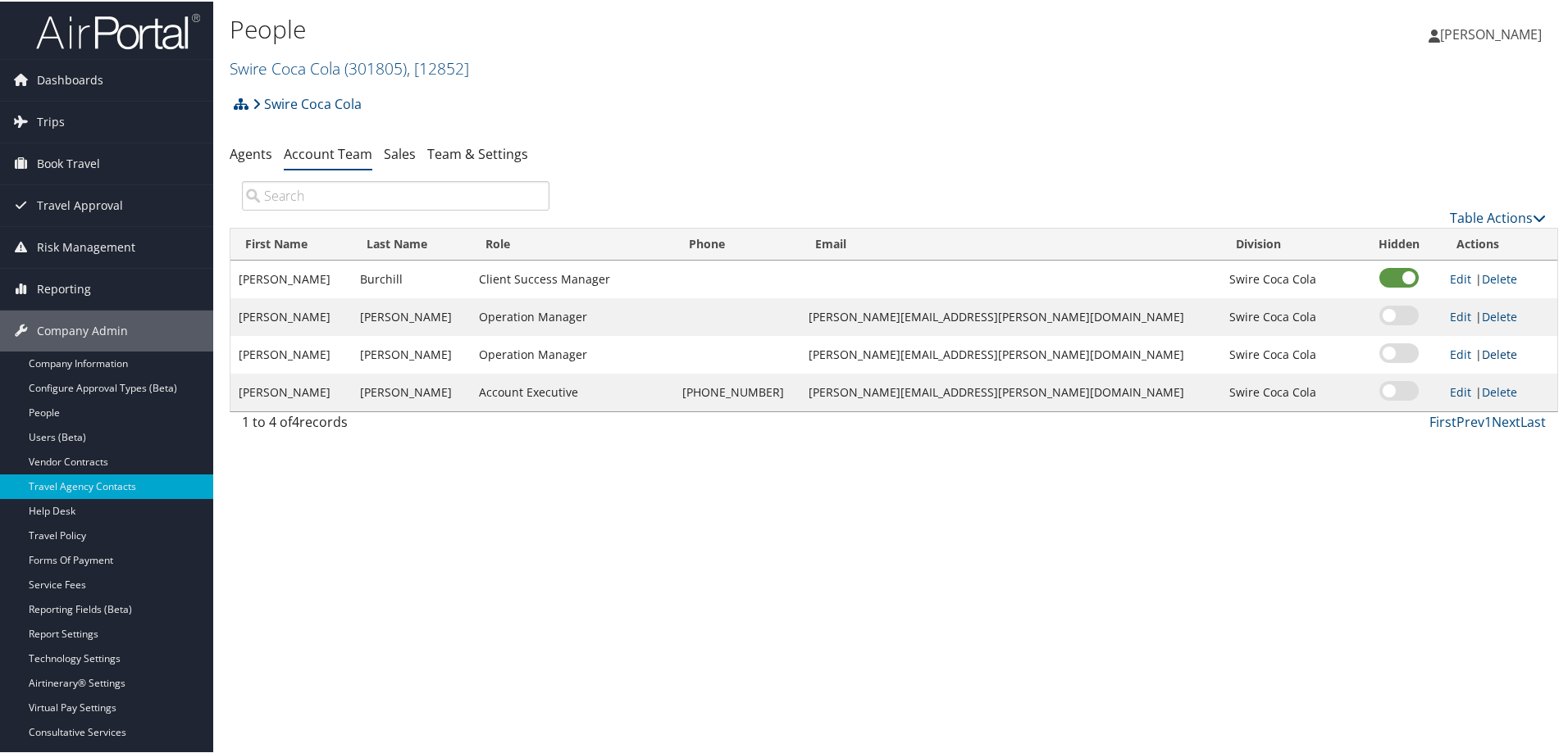
click at [1481, 350] on link "Delete" at bounding box center [1499, 353] width 36 height 16
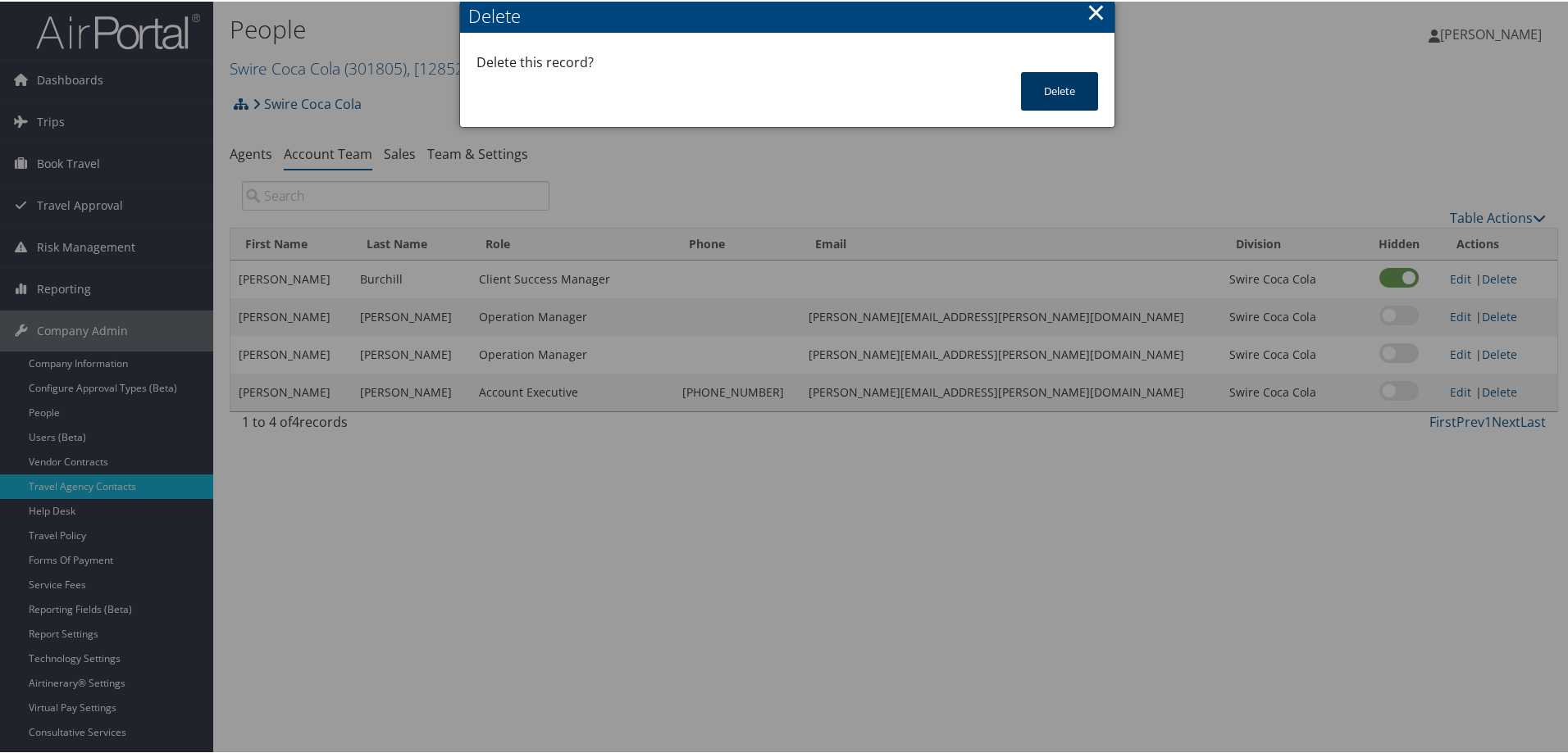
click at [1058, 95] on button "Delete" at bounding box center [1059, 89] width 77 height 38
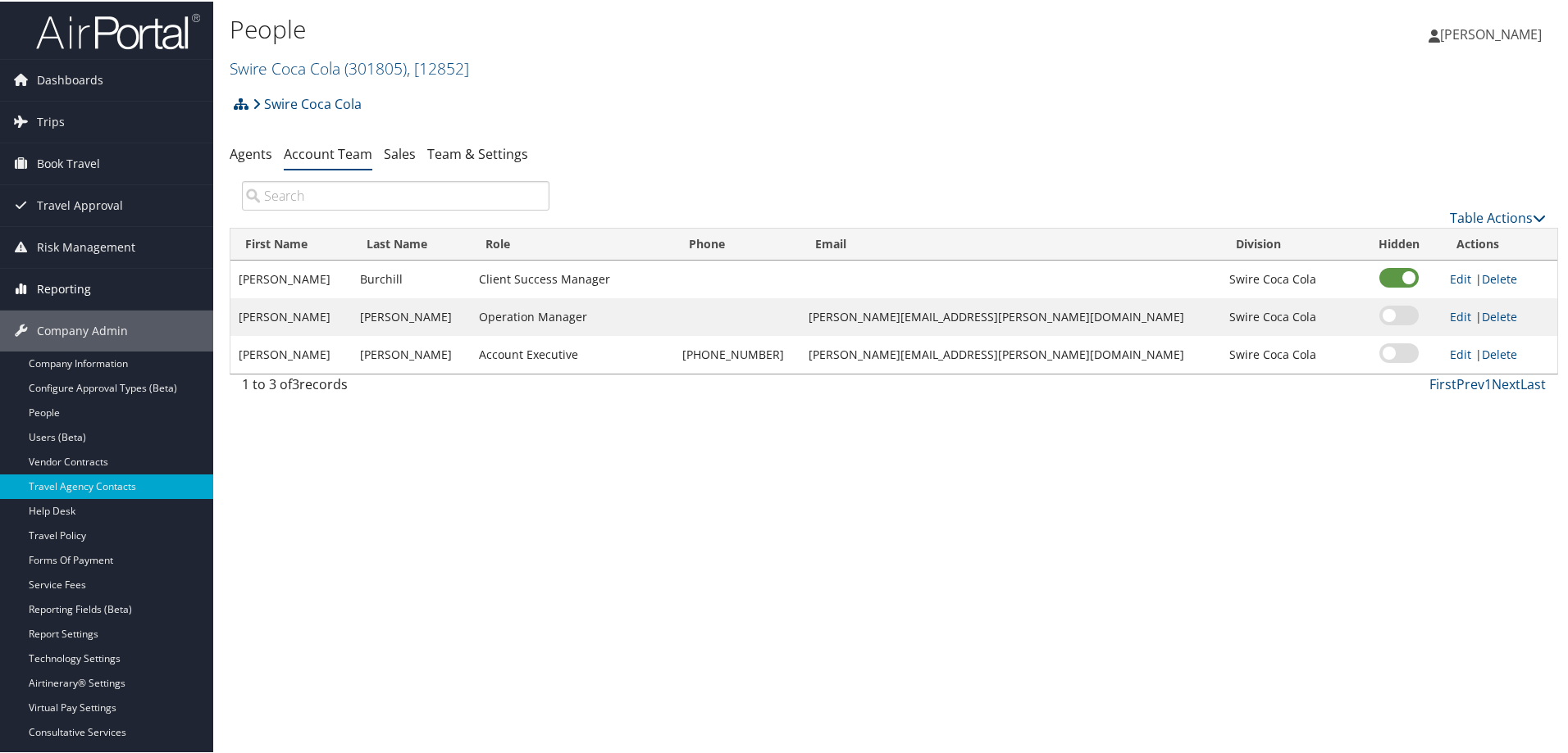
click at [58, 285] on span "Reporting" at bounding box center [64, 287] width 54 height 41
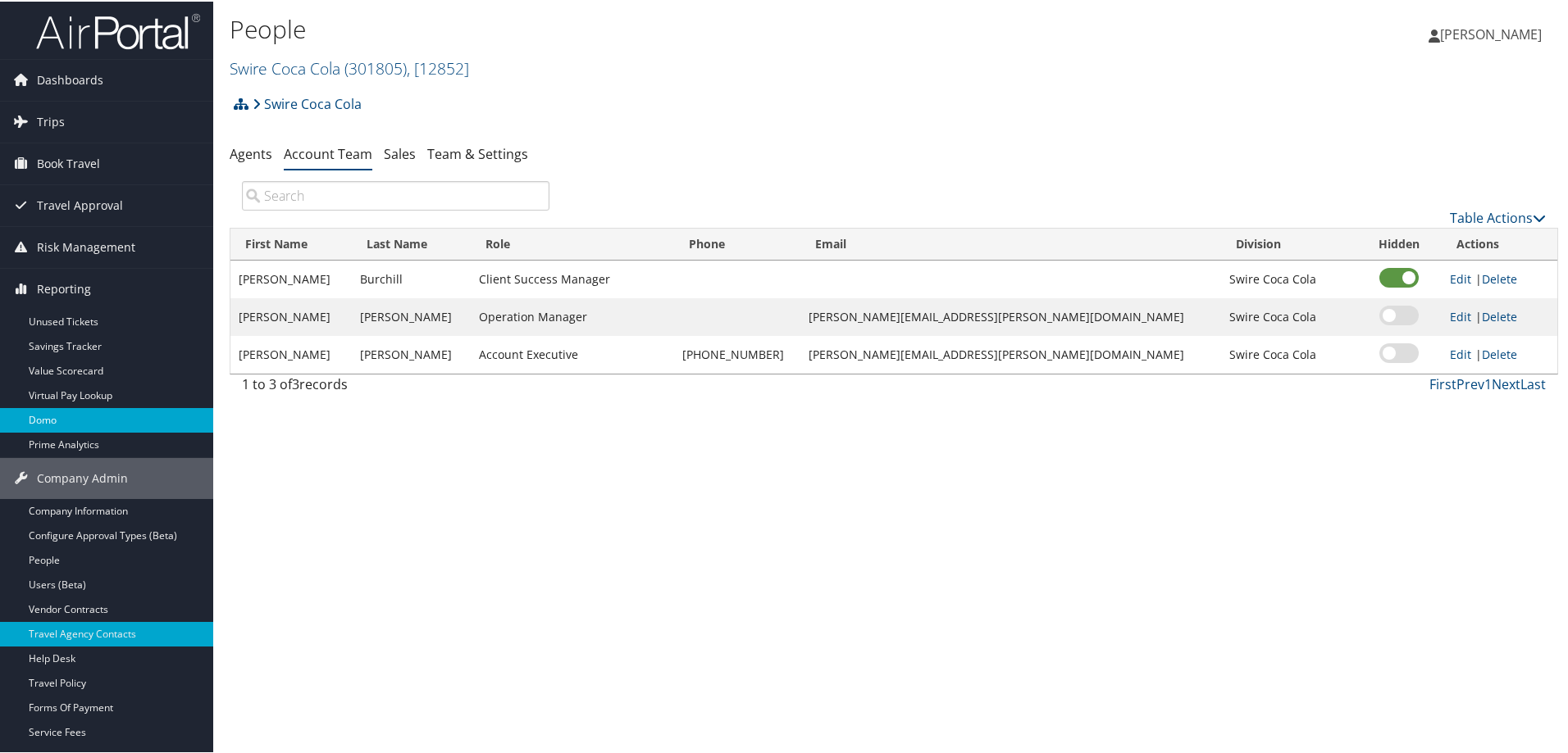
click at [61, 420] on link "Domo" at bounding box center [107, 419] width 213 height 24
click at [58, 116] on span "Trips" at bounding box center [51, 120] width 28 height 41
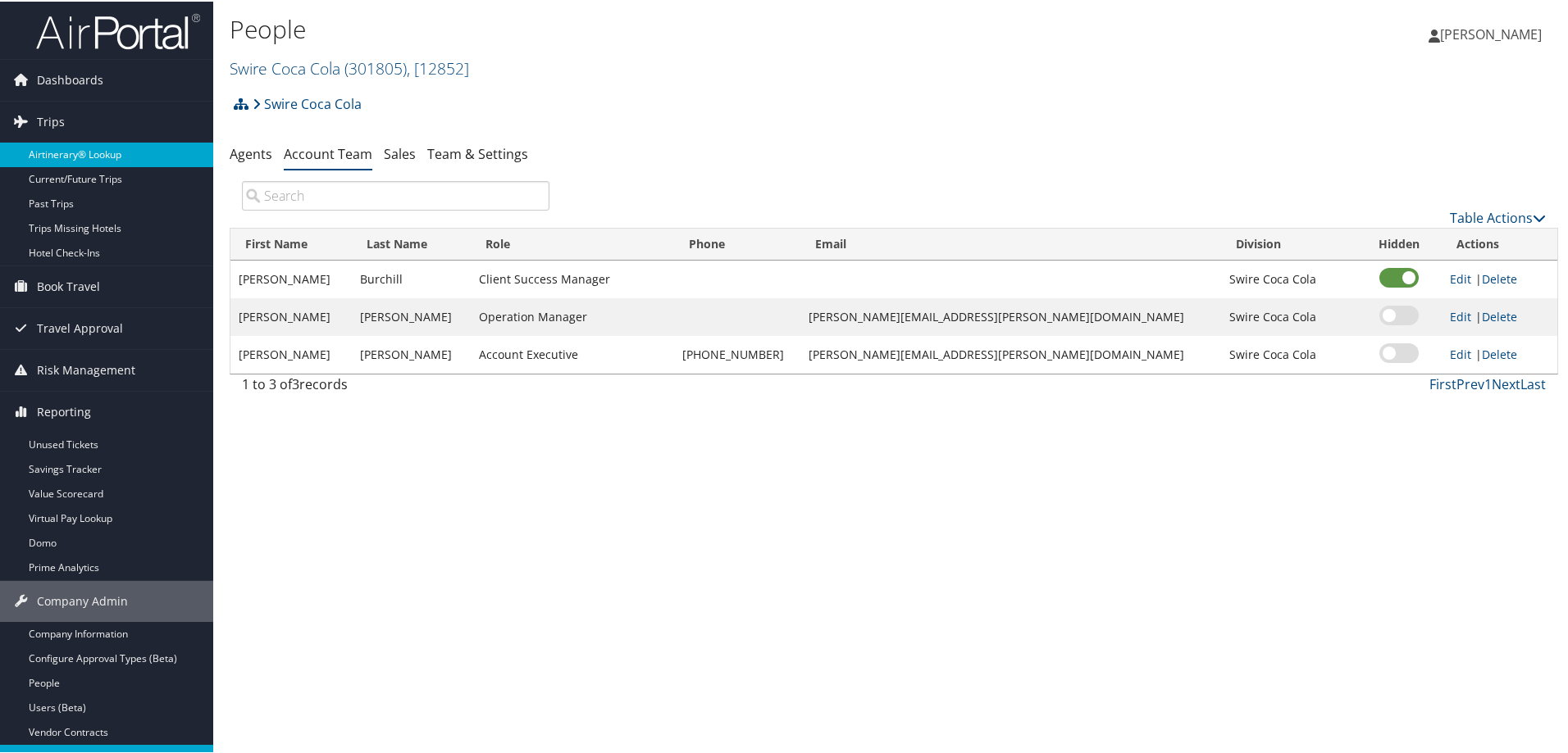
click at [95, 148] on link "Airtinerary® Lookup" at bounding box center [107, 154] width 213 height 24
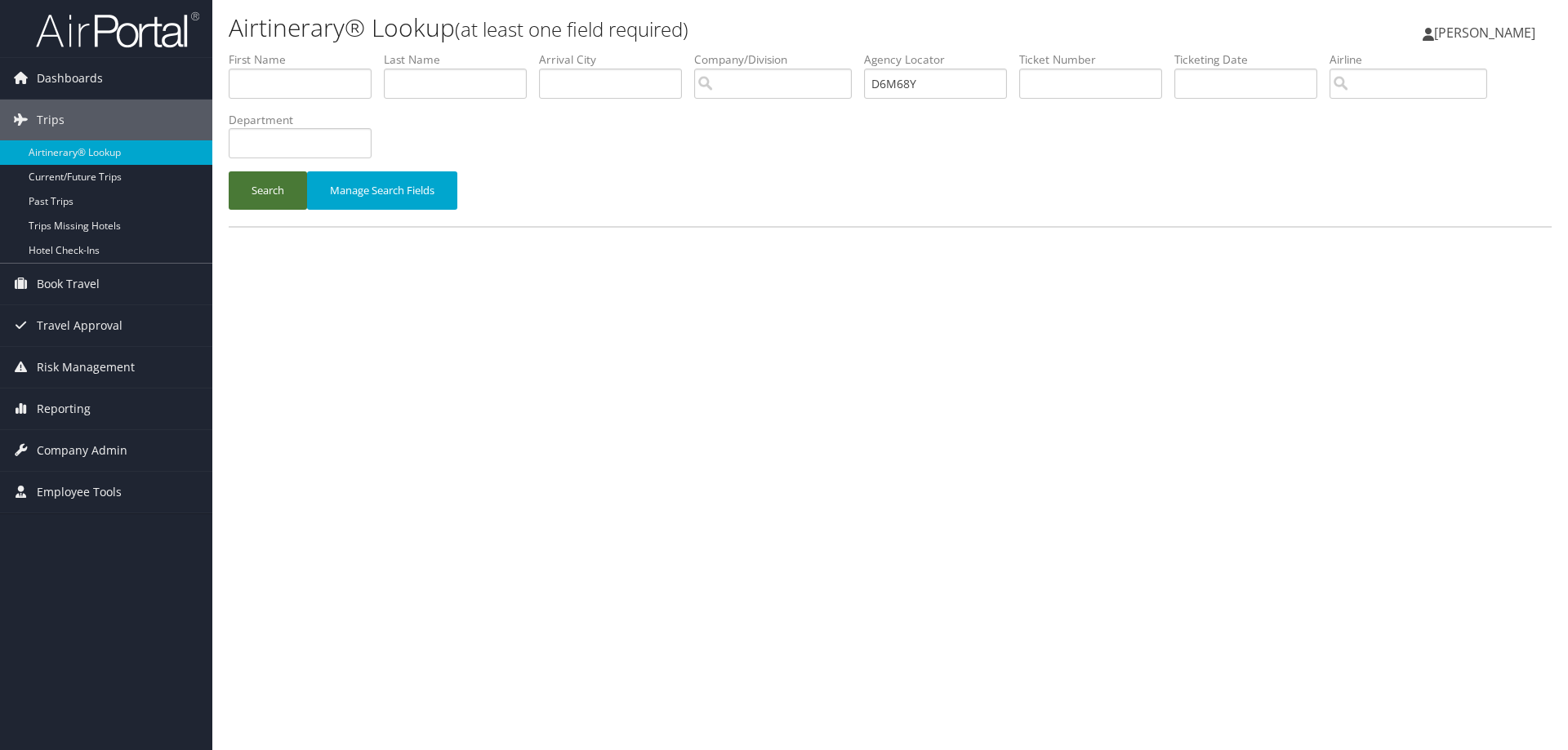
type input "D6M68Y"
click at [278, 193] on button "Search" at bounding box center [268, 190] width 79 height 38
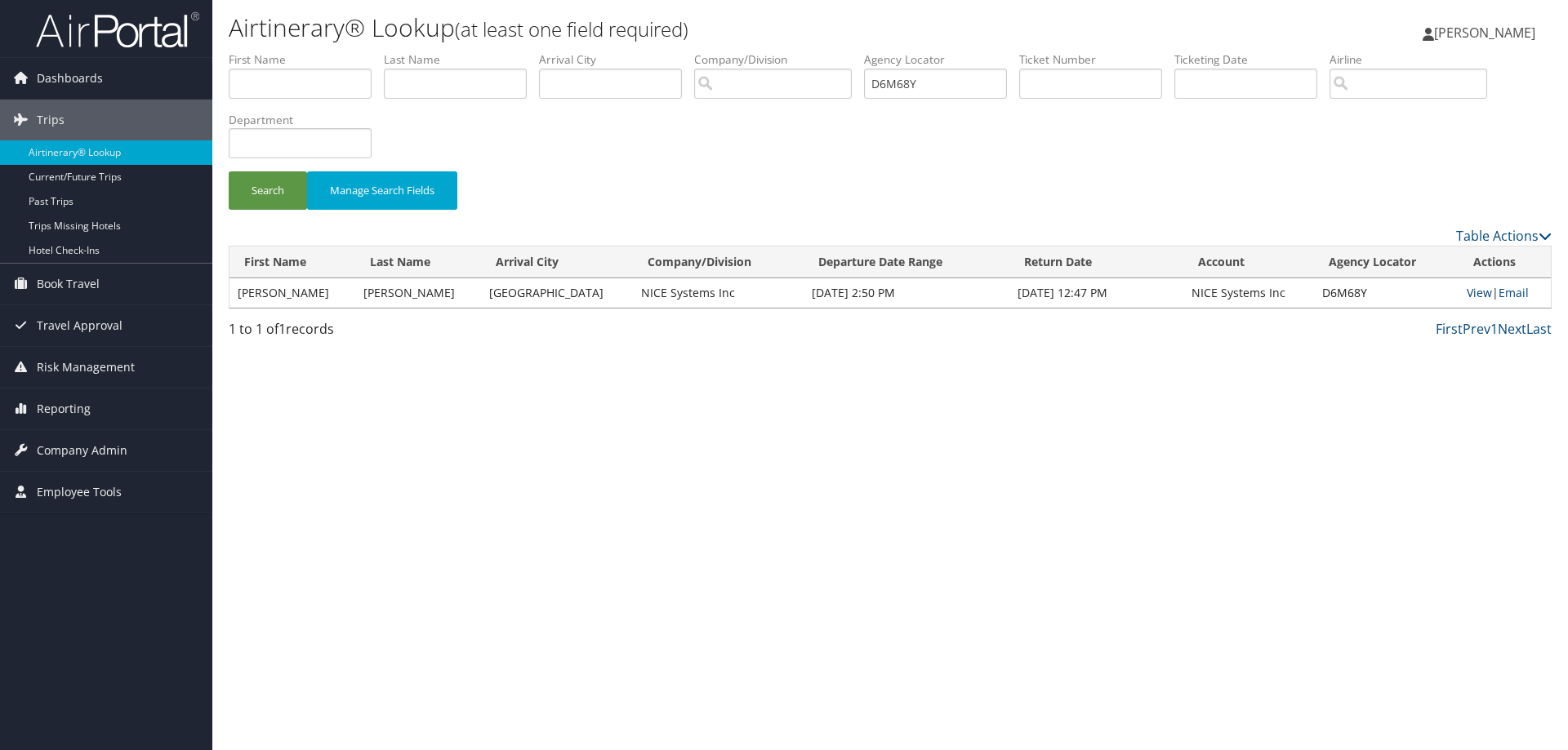
click at [1476, 289] on link "View" at bounding box center [1479, 293] width 25 height 16
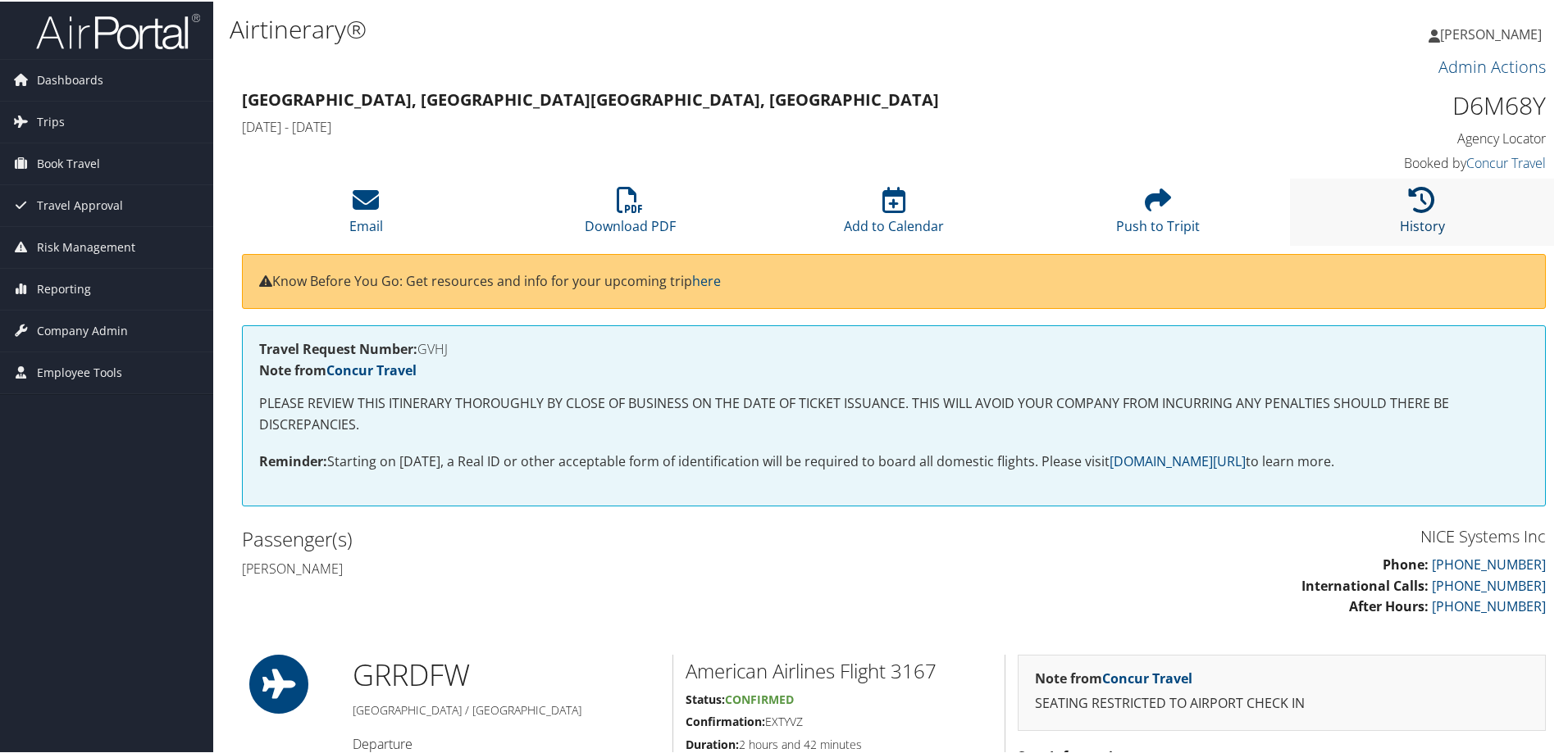
click at [1408, 193] on icon at bounding box center [1421, 199] width 26 height 26
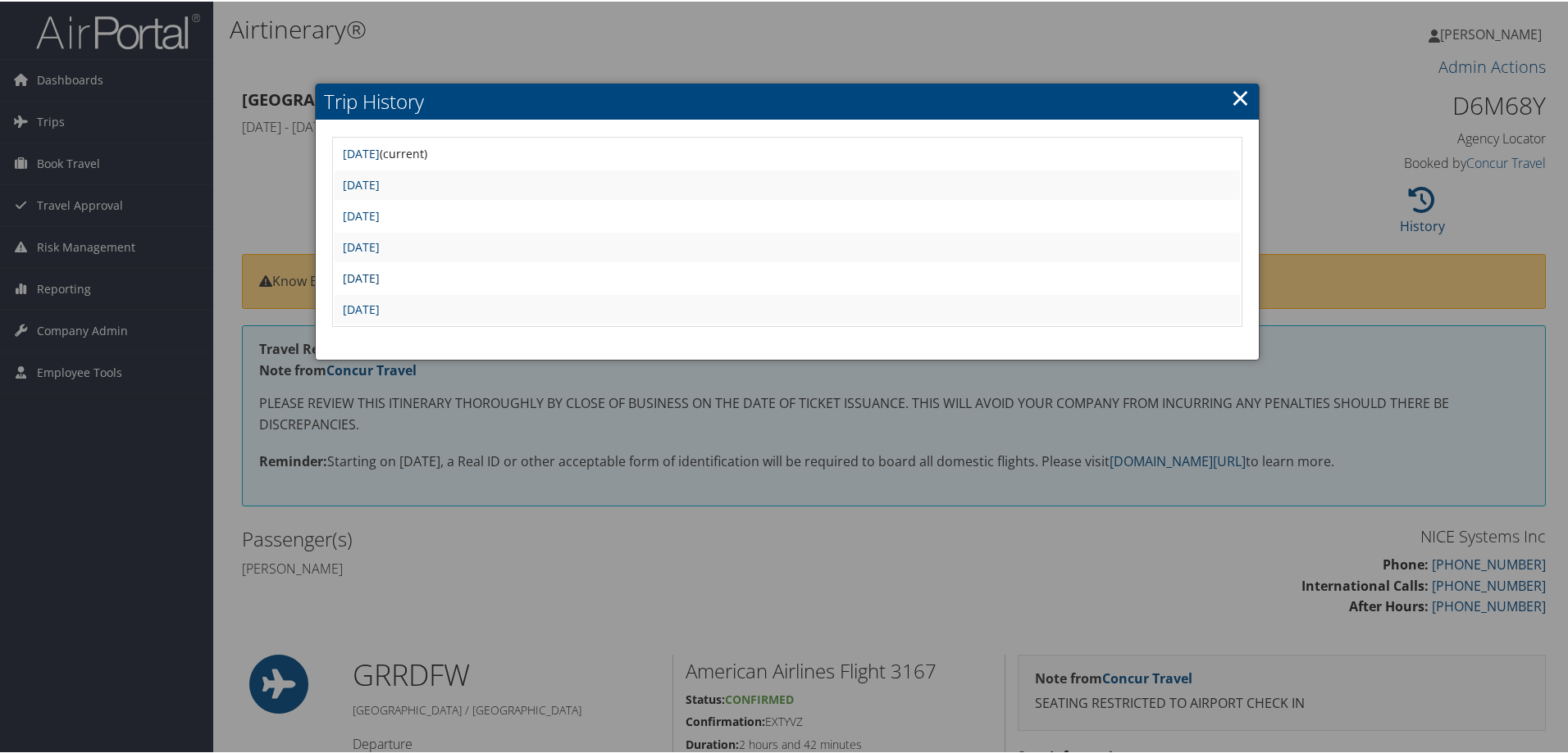
click at [379, 270] on link "Mon Aug 25 10:19:03 MDT 2025" at bounding box center [361, 277] width 37 height 16
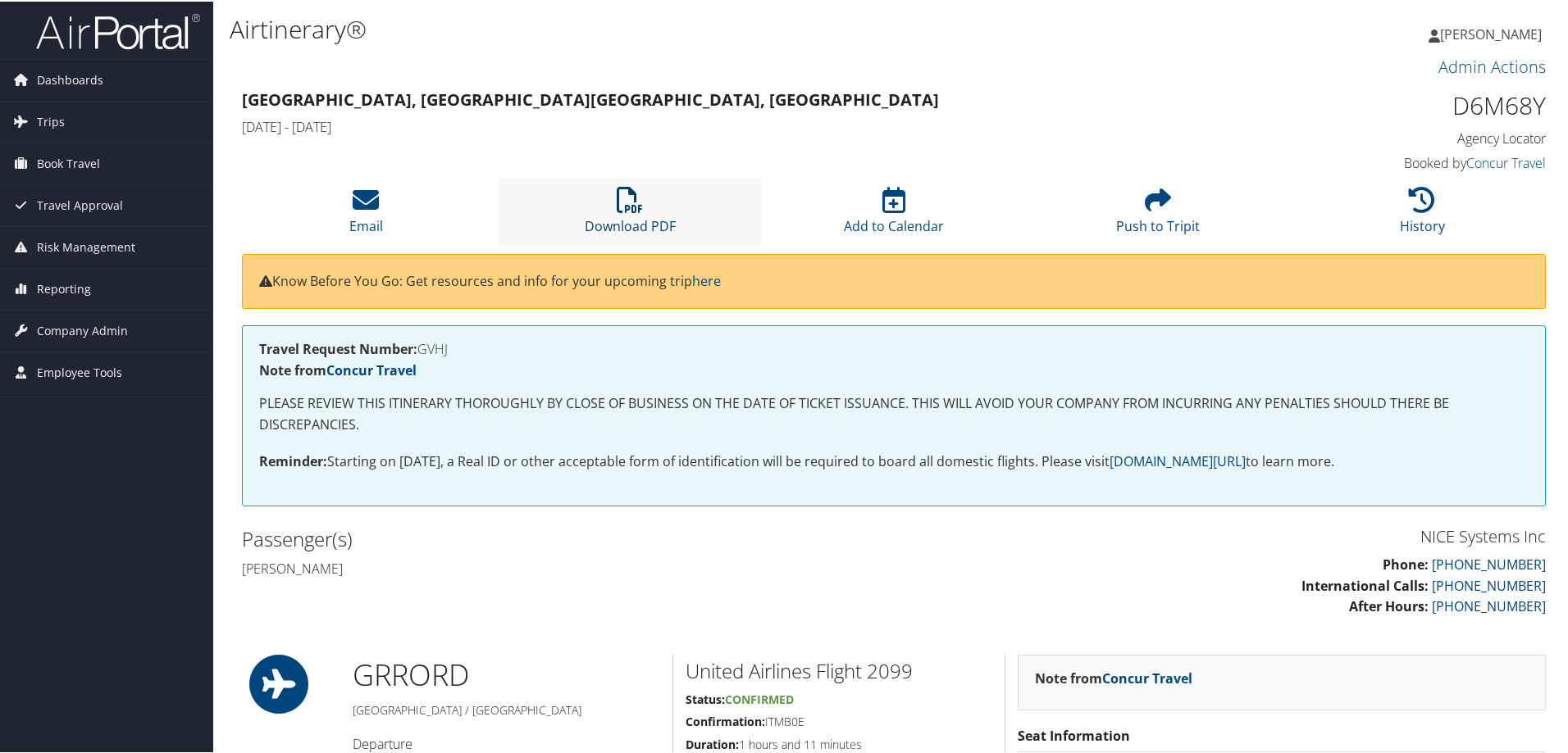
click at [624, 199] on icon at bounding box center [630, 199] width 26 height 26
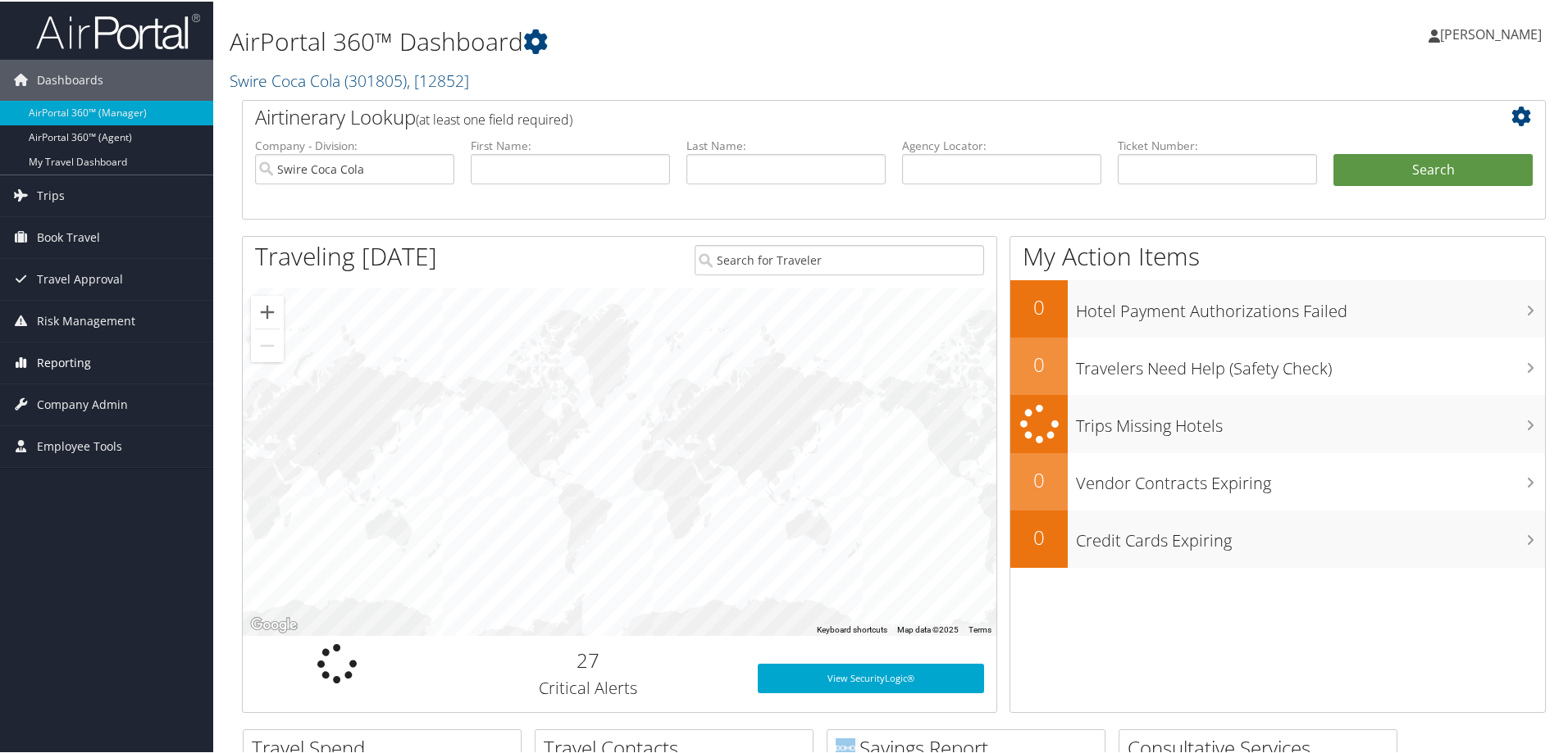
click at [64, 361] on span "Reporting" at bounding box center [64, 361] width 54 height 41
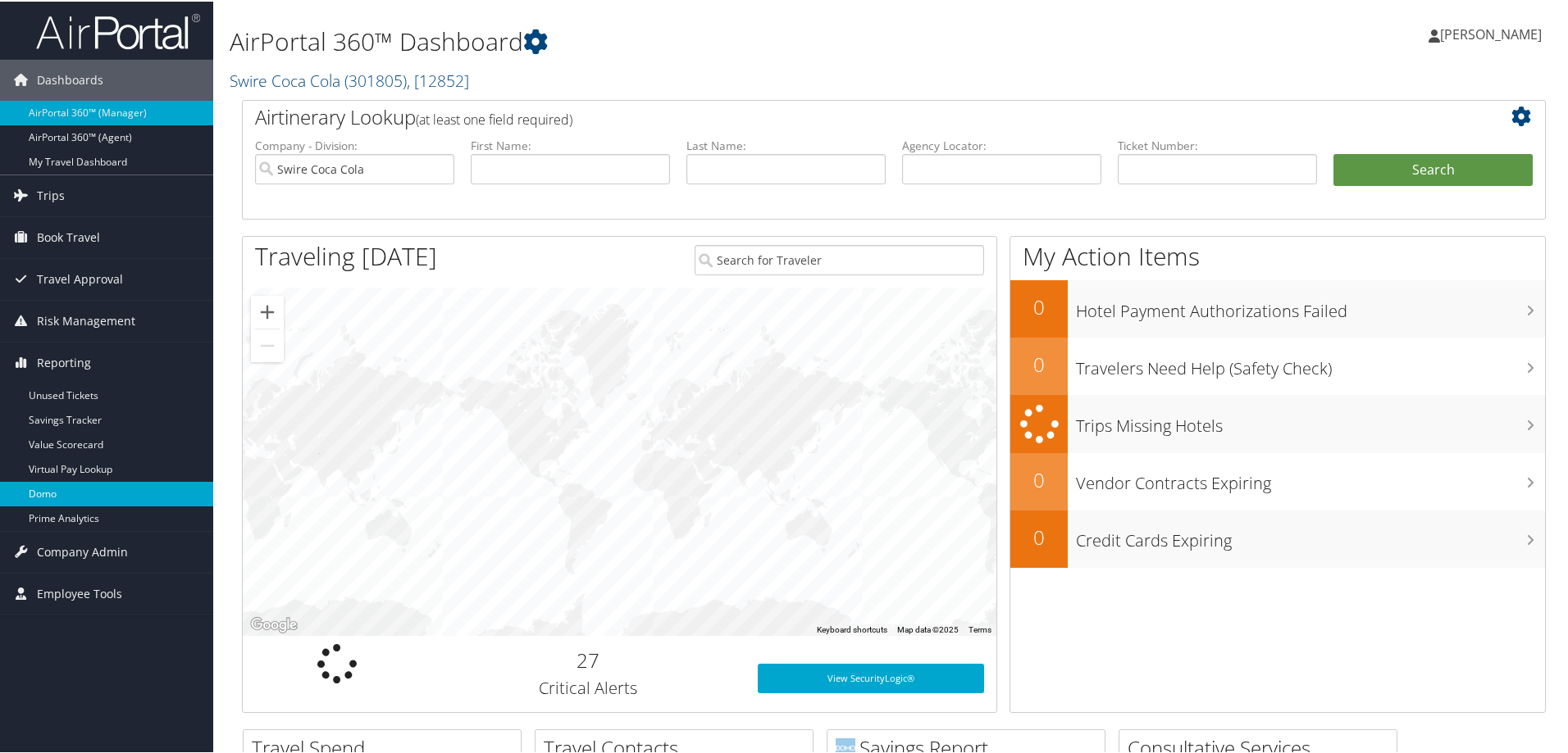
click at [67, 491] on link "Domo" at bounding box center [107, 493] width 213 height 24
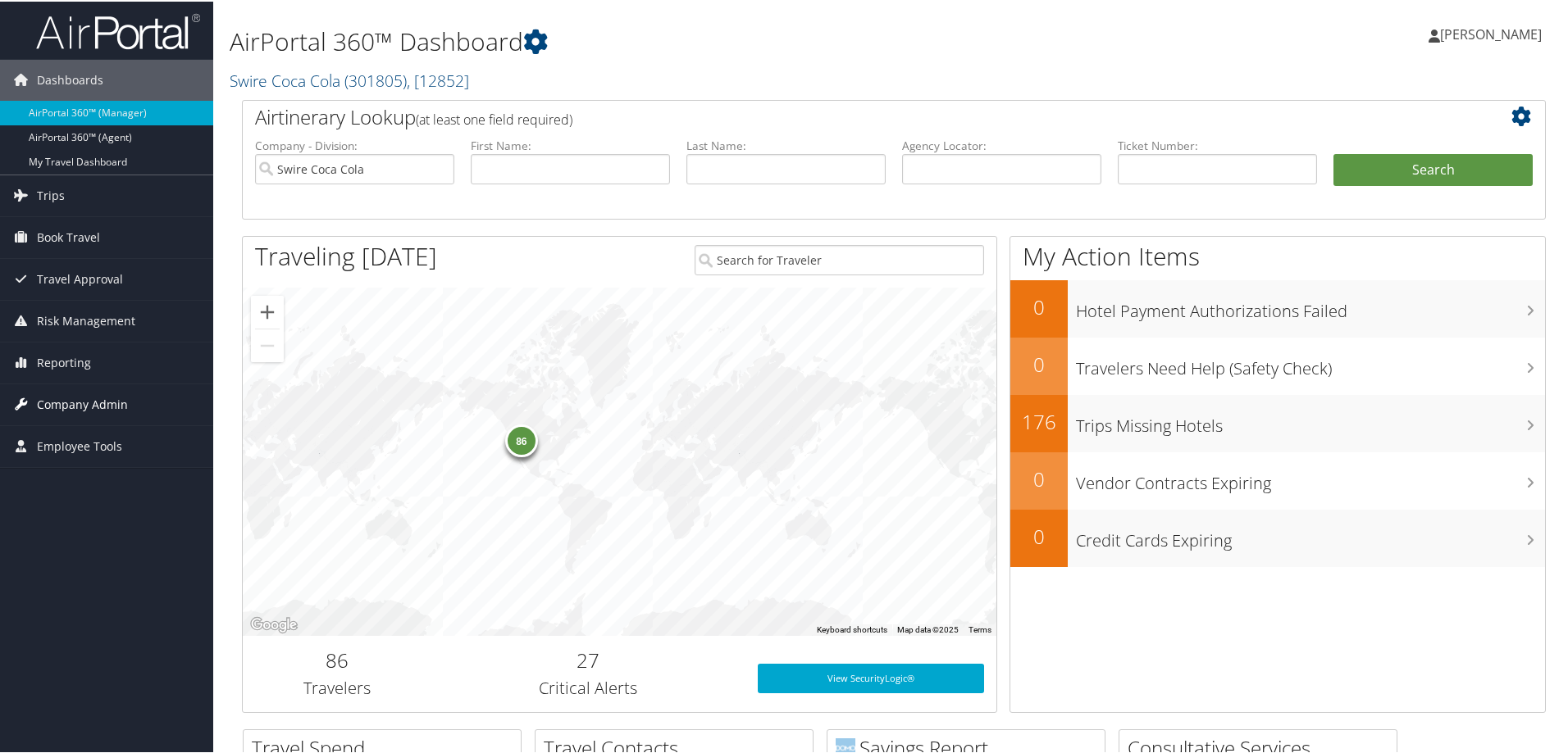
click at [112, 408] on span "Company Admin" at bounding box center [82, 403] width 91 height 41
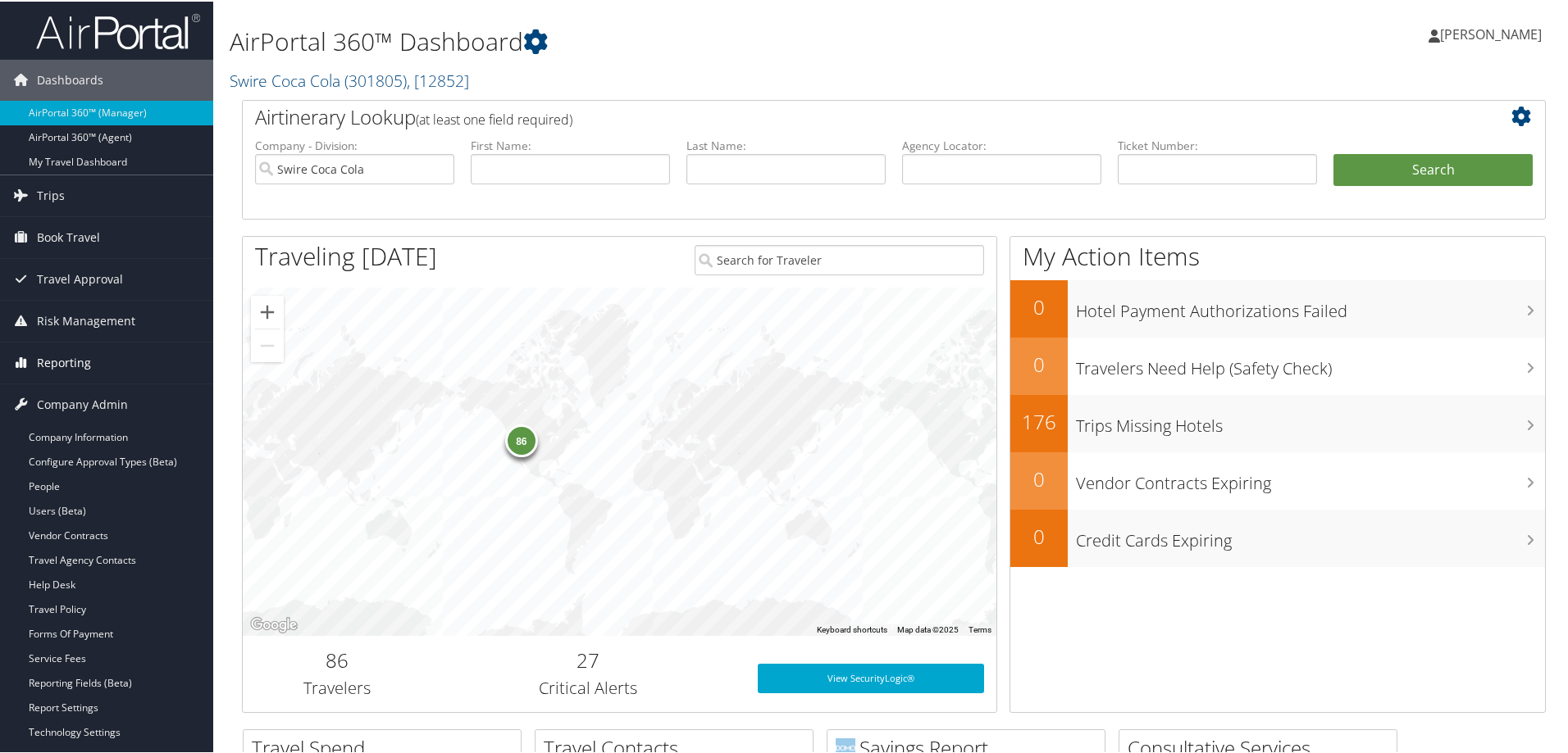
click at [73, 356] on span "Reporting" at bounding box center [64, 361] width 54 height 41
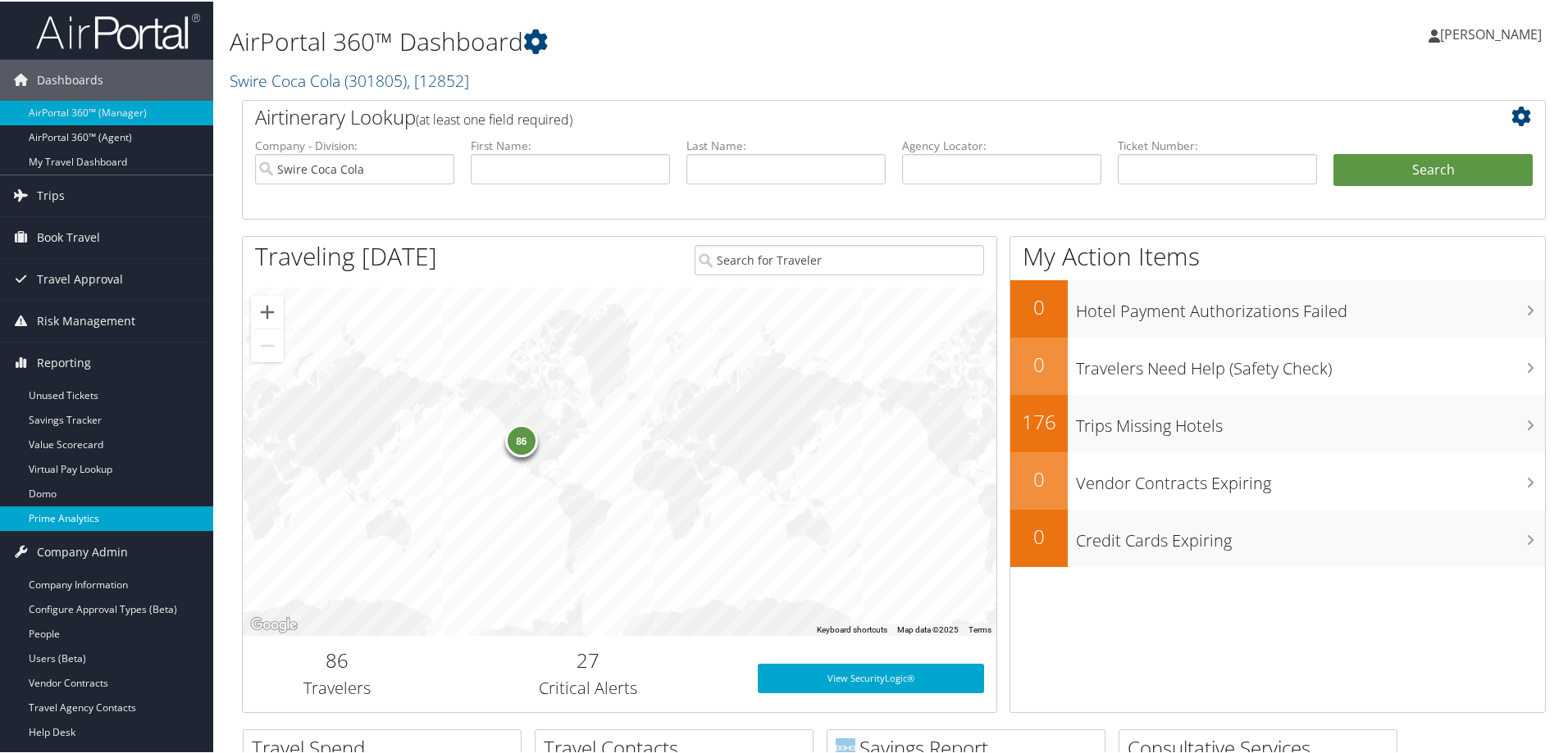
click at [78, 514] on link "Prime Analytics" at bounding box center [107, 517] width 213 height 24
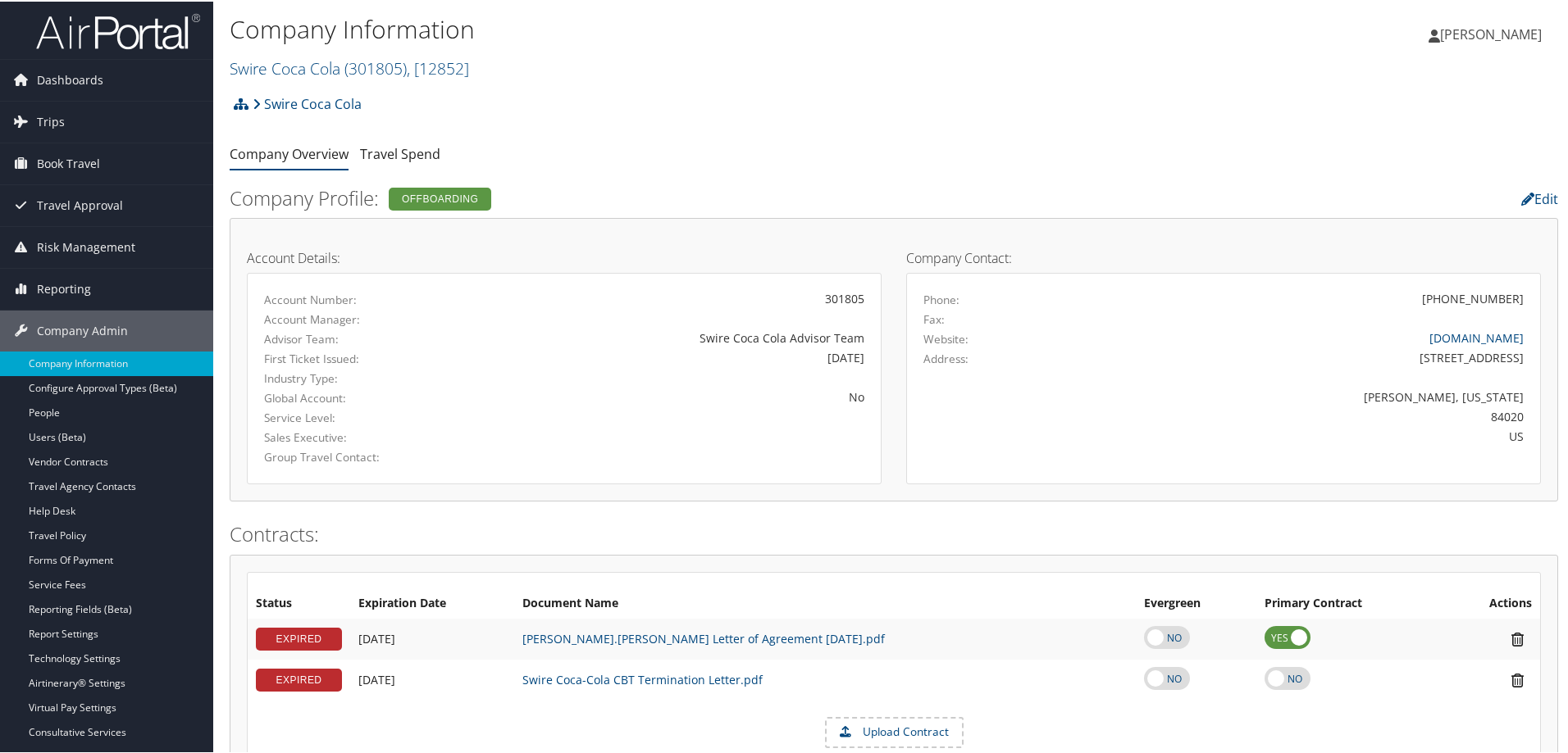
click at [297, 52] on h2 "Swire Coca Cola ( 301805 ) , [ 12852 ]" at bounding box center [672, 66] width 886 height 28
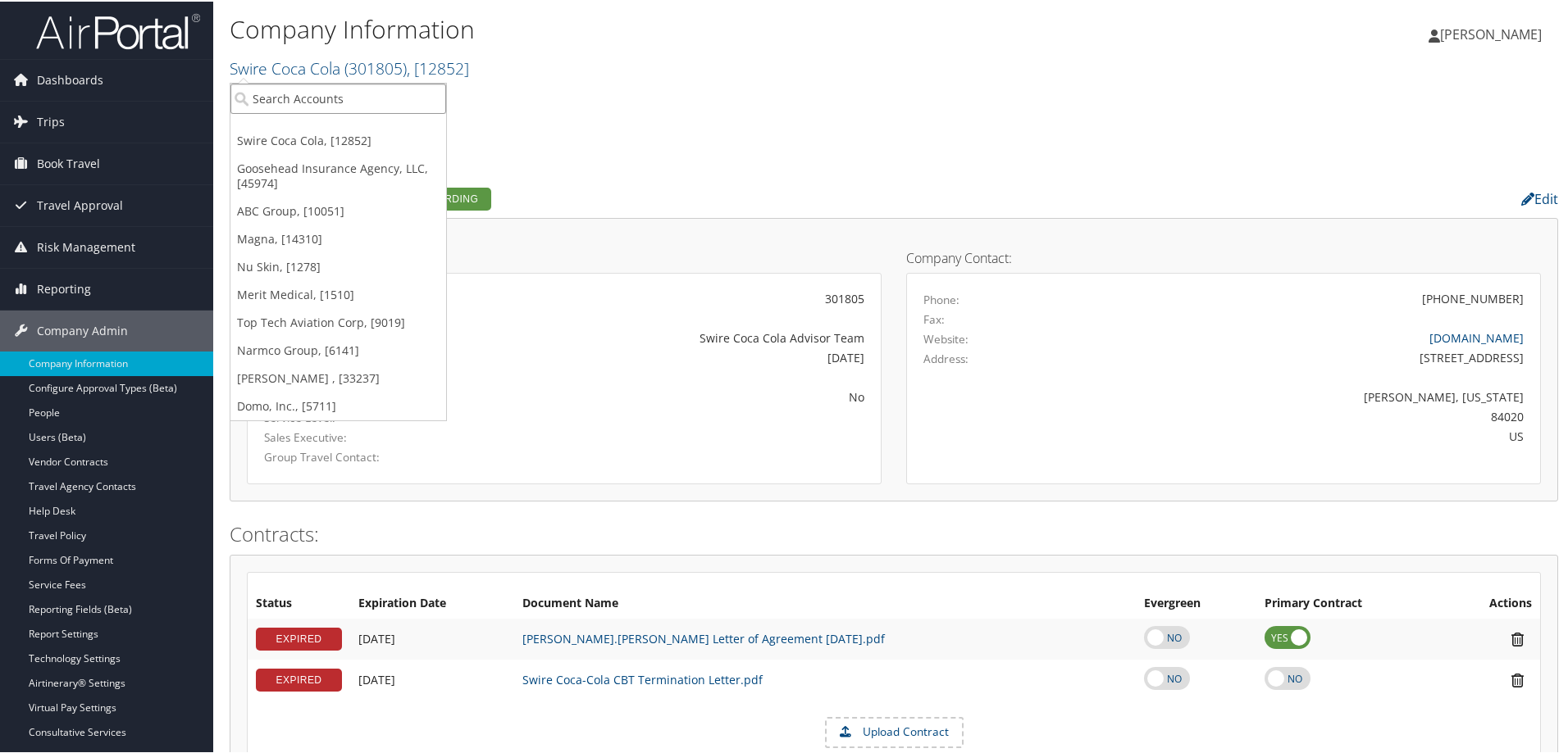
click at [293, 97] on input "search" at bounding box center [338, 96] width 216 height 30
type input "merit"
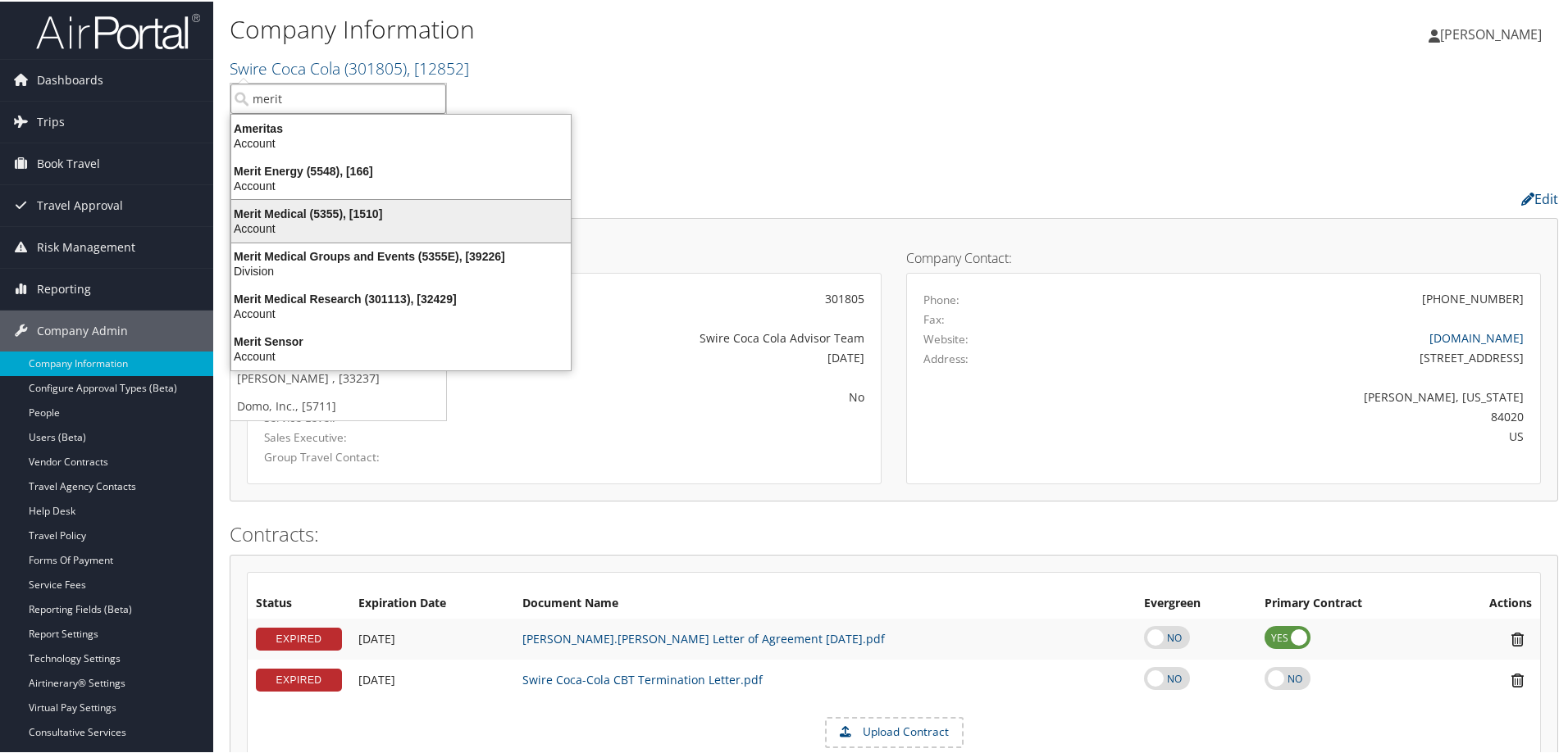
click at [294, 213] on div "Merit Medical (5355), [1510]" at bounding box center [401, 212] width 359 height 15
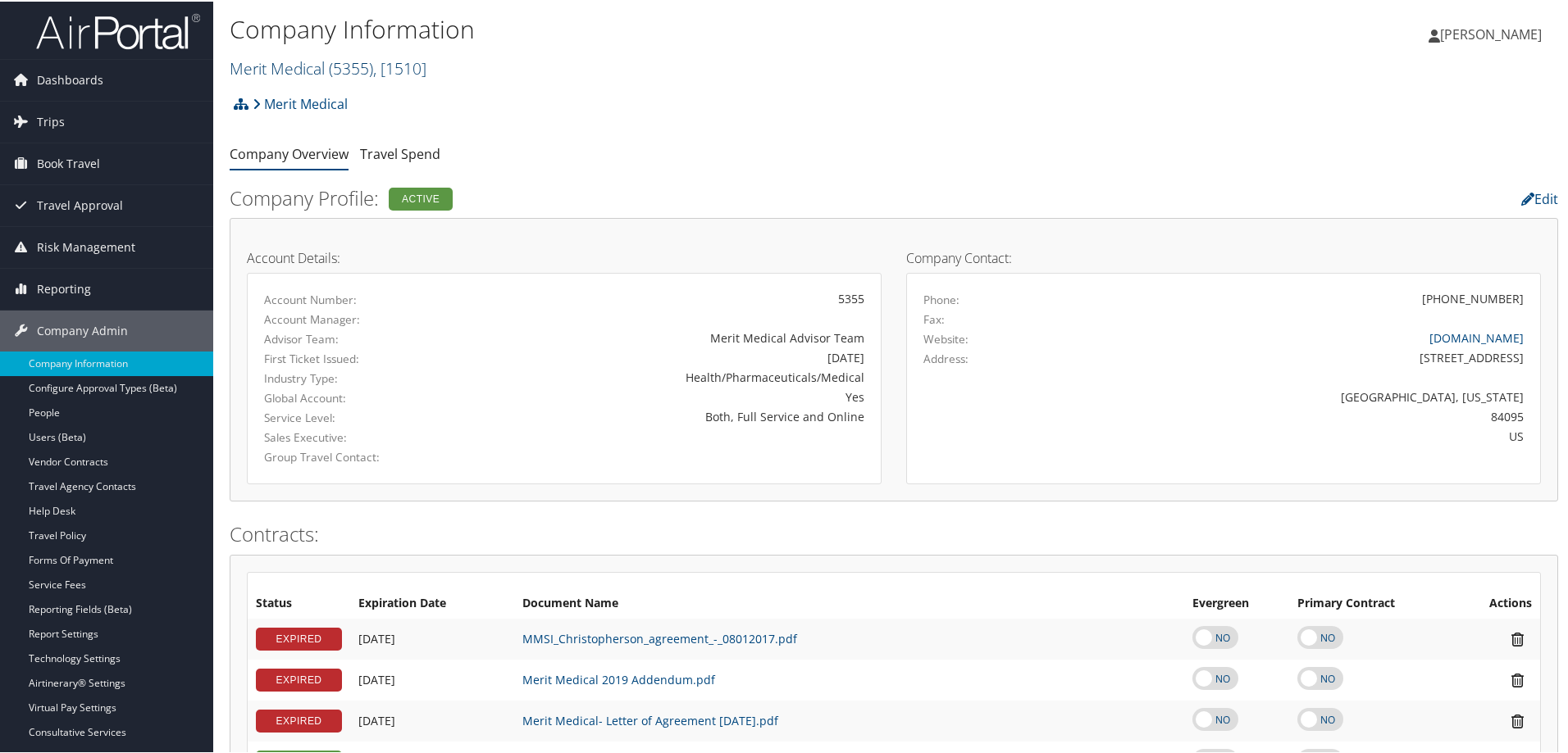
click at [287, 67] on link "Merit Medical ( 5355 ) , [ 1510 ]" at bounding box center [328, 67] width 197 height 23
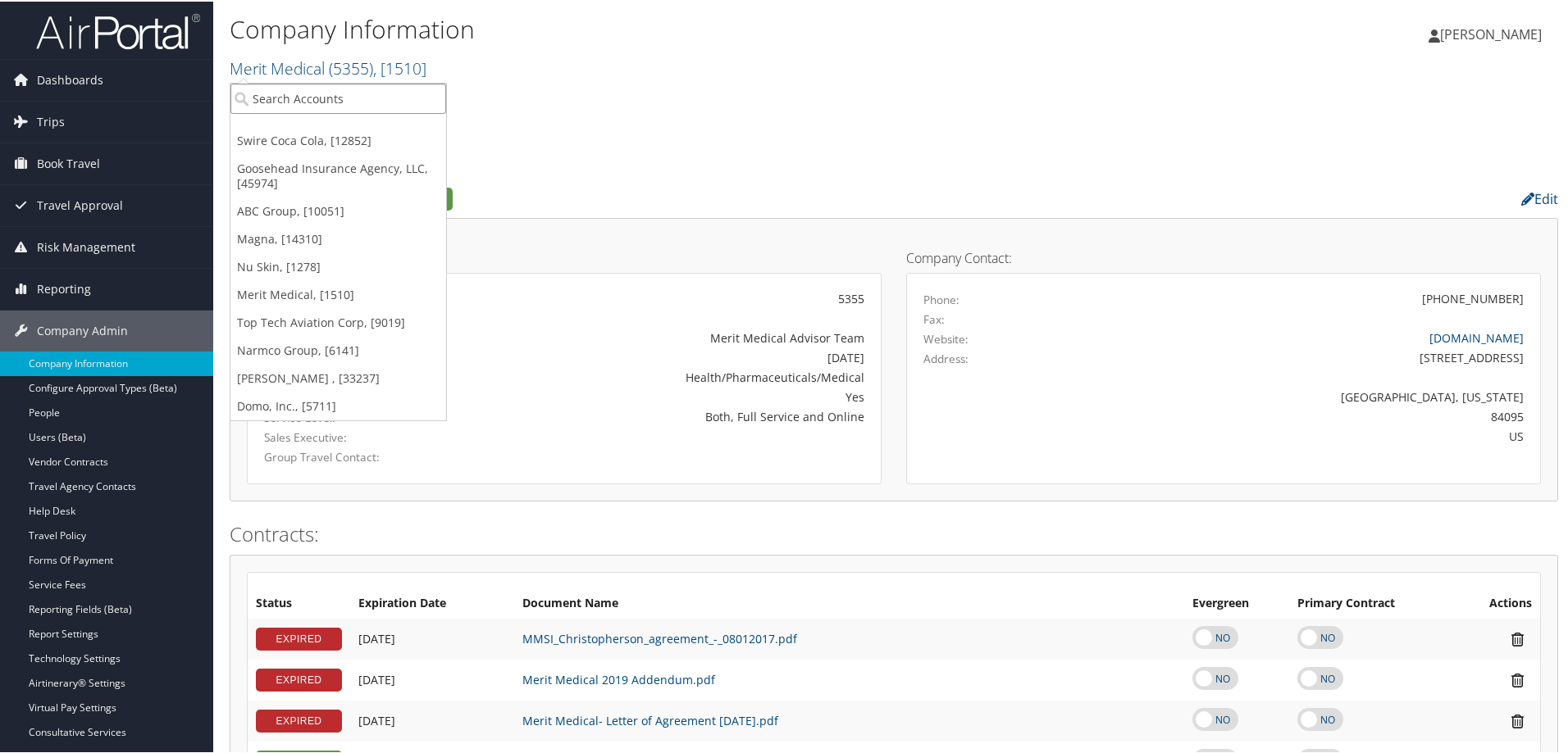
click at [288, 90] on input "search" at bounding box center [338, 96] width 216 height 30
type input "dayco"
click at [301, 121] on div "DAYCO Incorporated (4205), [38018]" at bounding box center [358, 127] width 275 height 15
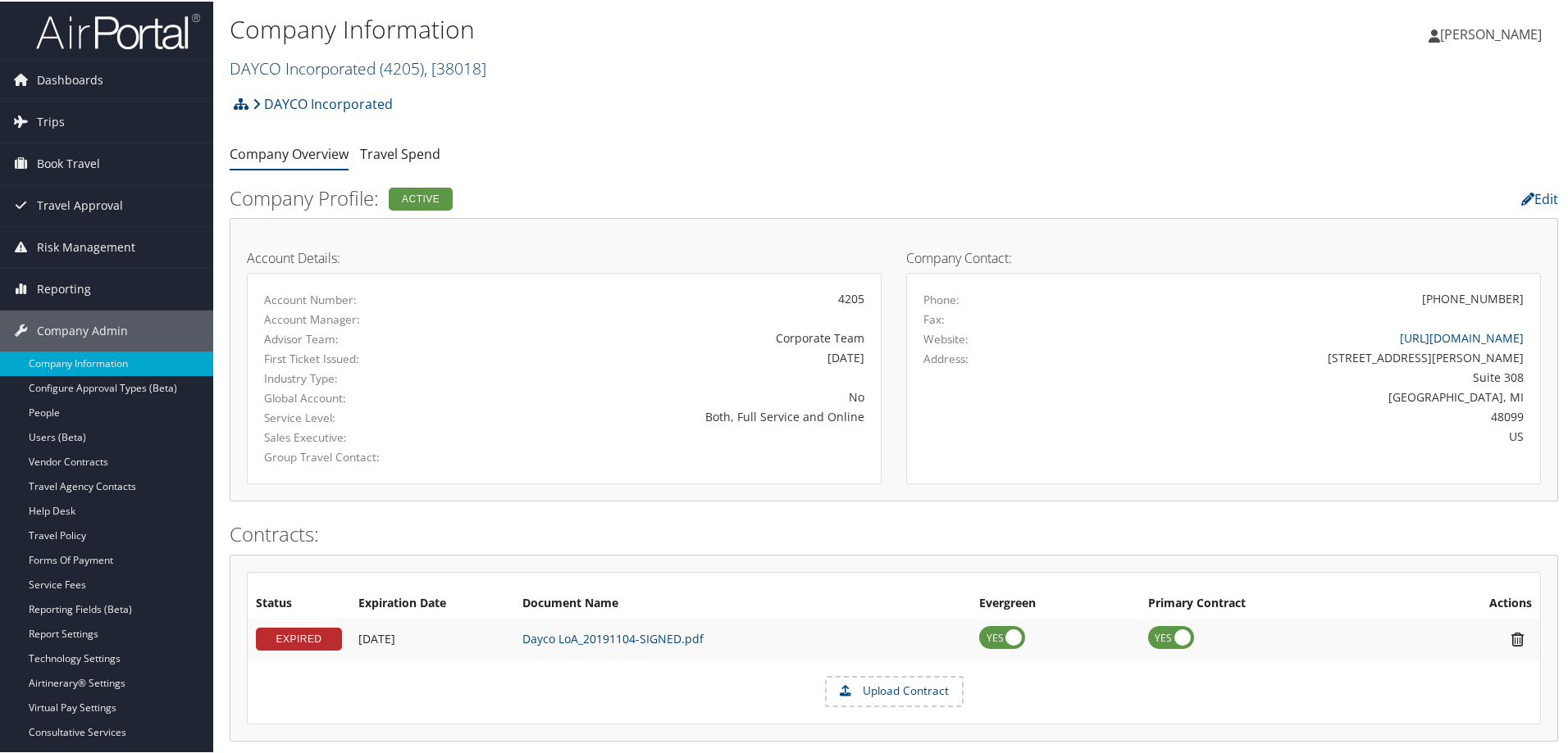
click at [309, 61] on link "DAYCO Incorporated ( 4205 ) , [ 38018 ]" at bounding box center [358, 67] width 257 height 23
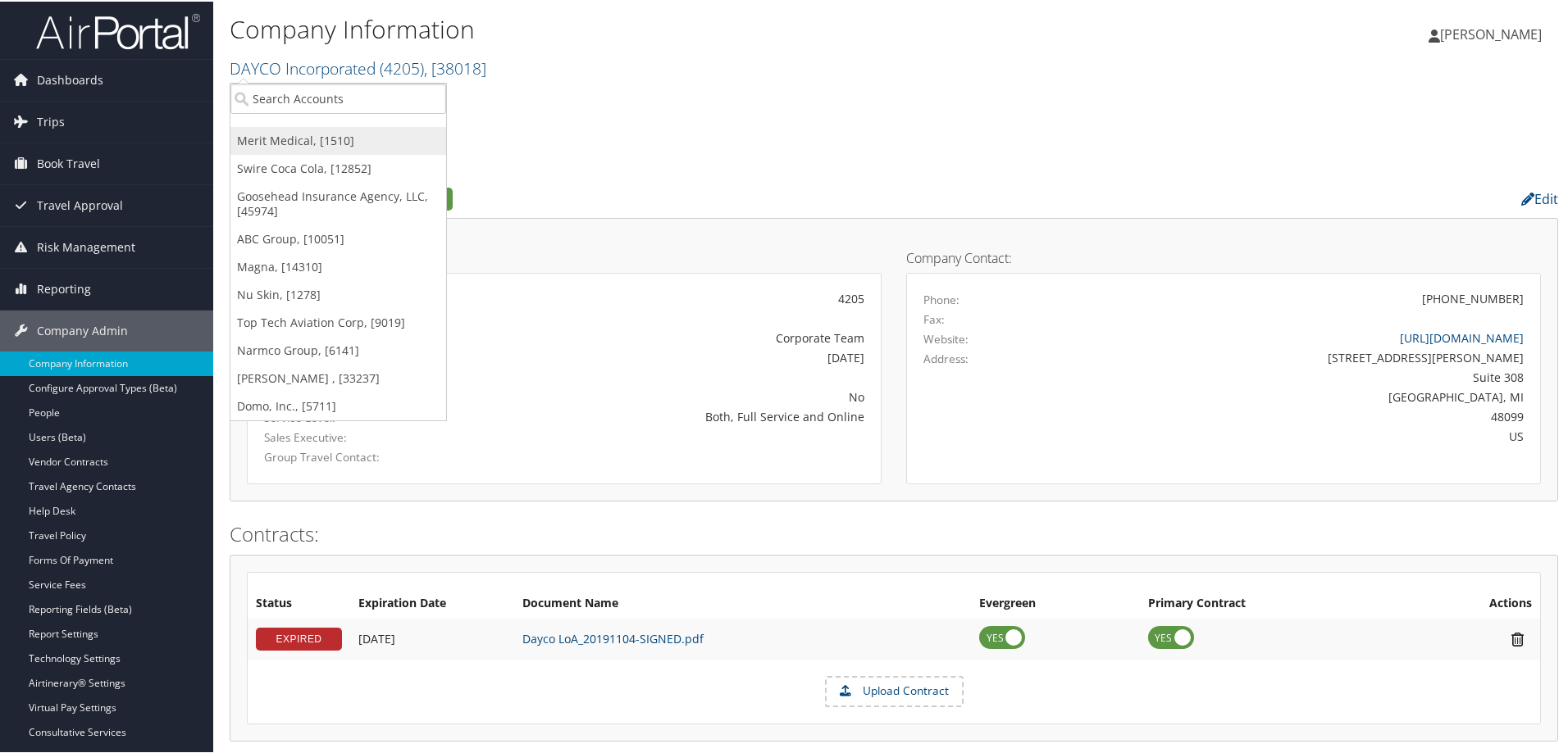
click at [301, 137] on link "Merit Medical, [1510]" at bounding box center [338, 140] width 216 height 28
